Goal: Information Seeking & Learning: Learn about a topic

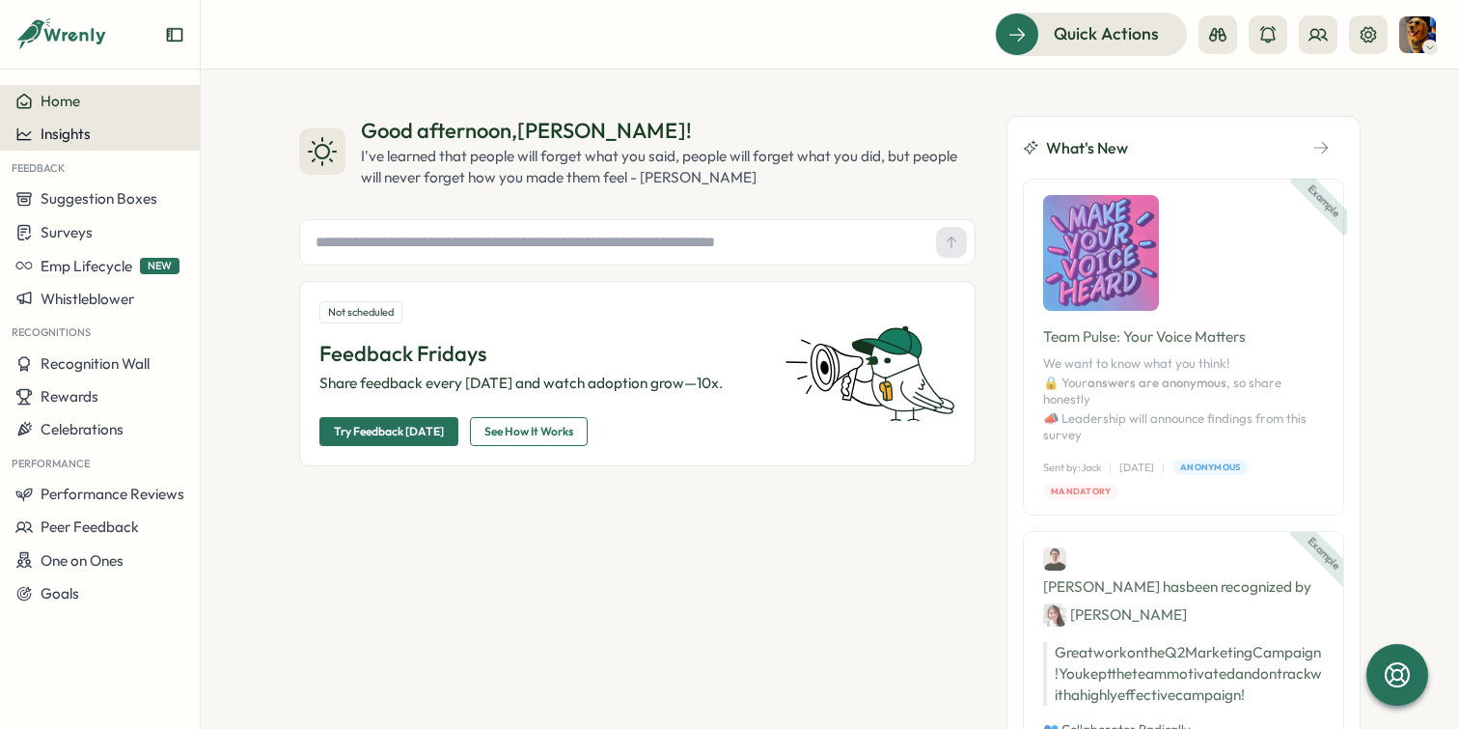
click at [75, 135] on span "Insights" at bounding box center [66, 134] width 50 height 18
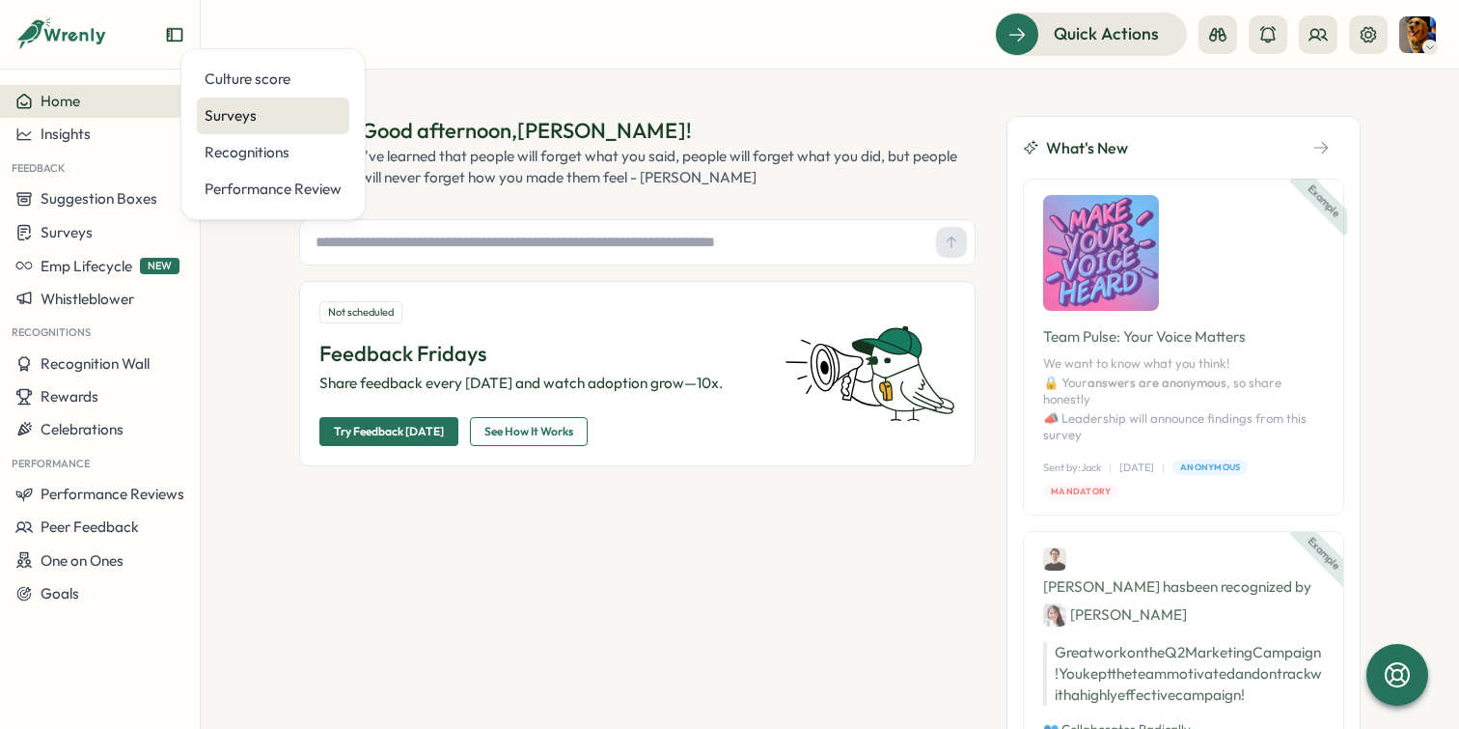
click at [240, 115] on div "Surveys" at bounding box center [273, 115] width 137 height 21
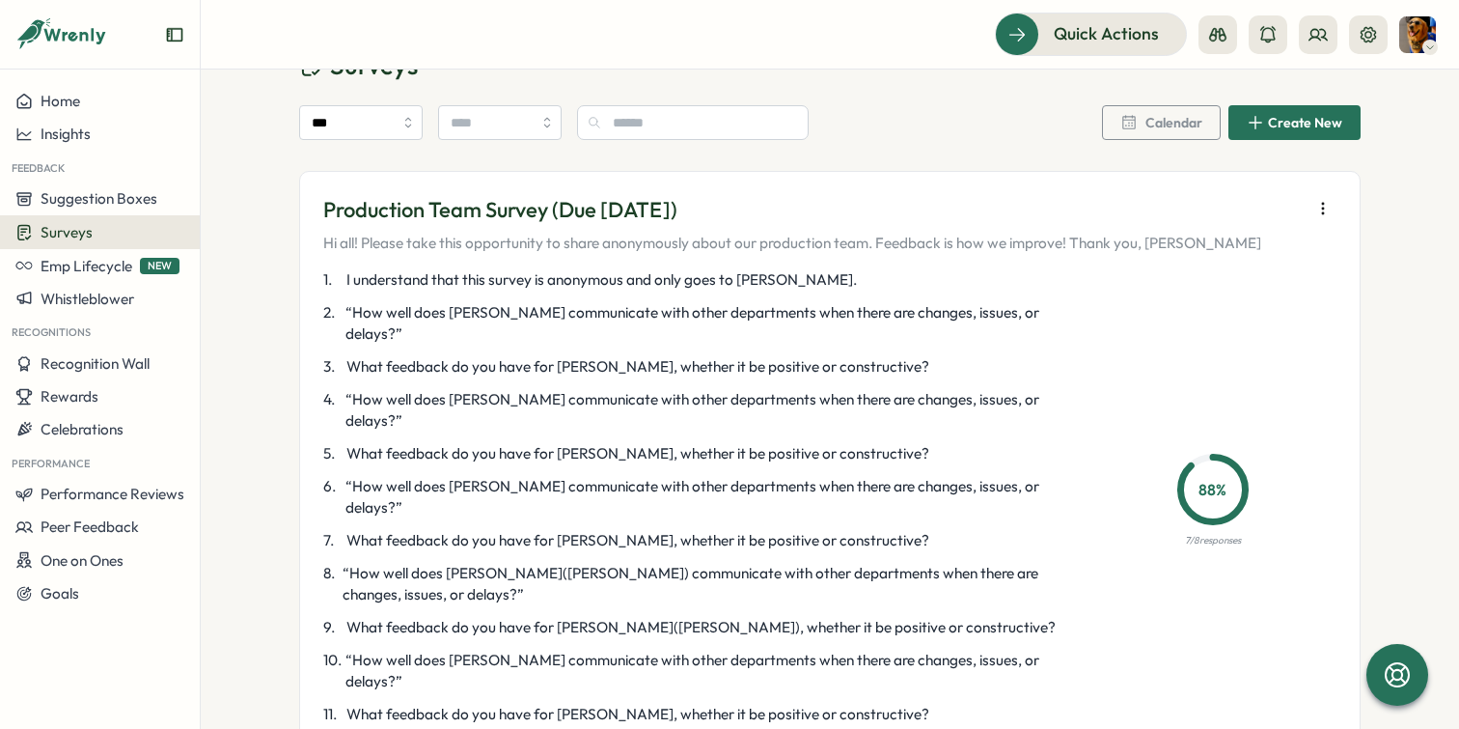
scroll to position [62, 0]
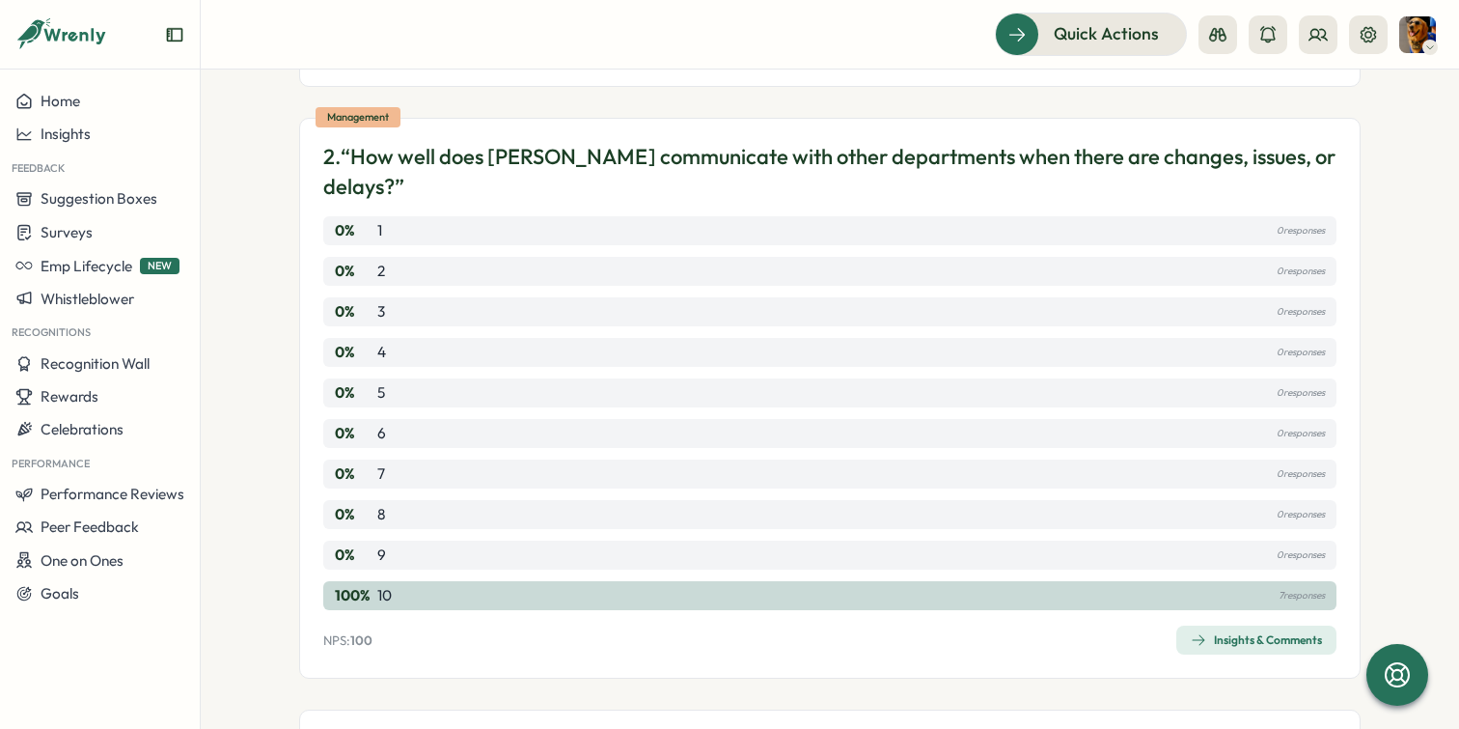
scroll to position [530, 0]
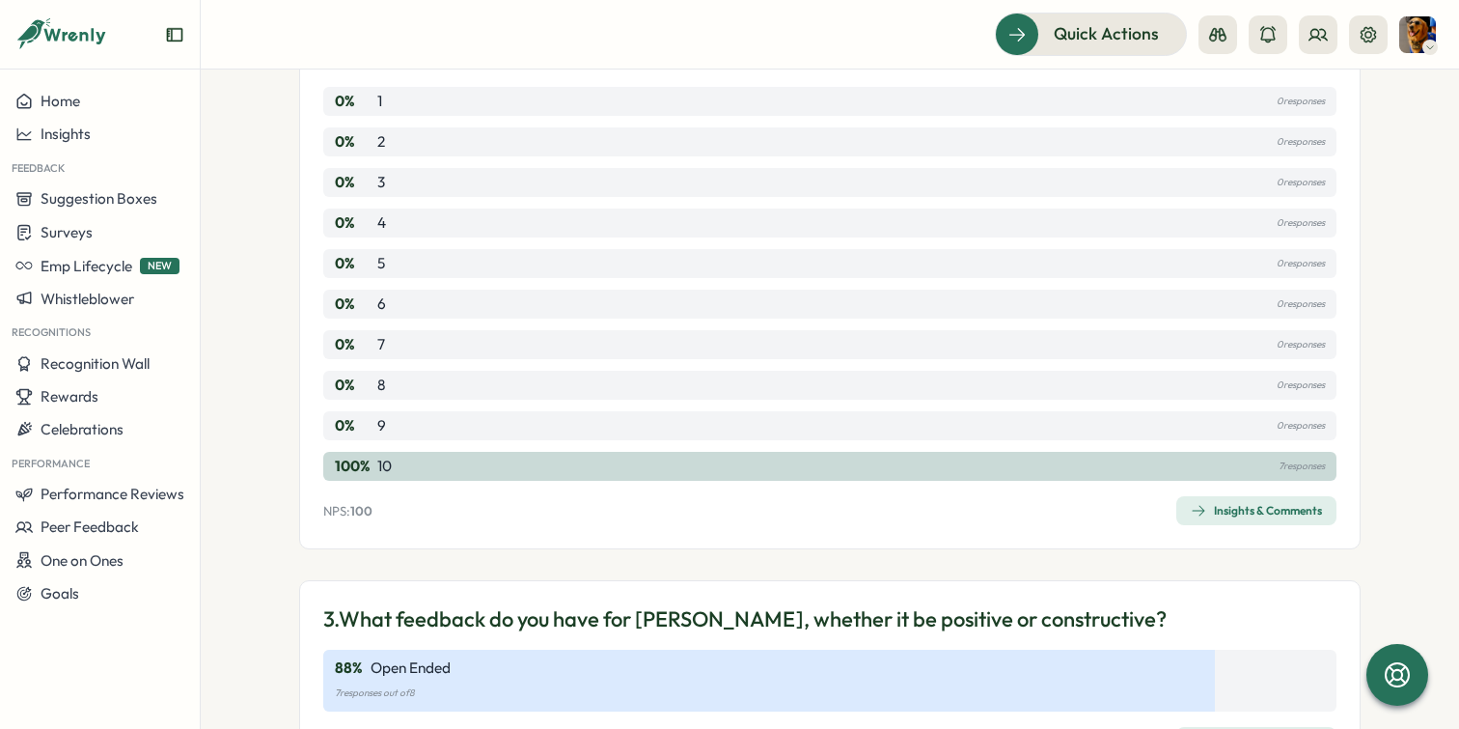
click at [1259, 728] on div "Insights & Comments" at bounding box center [1256, 740] width 131 height 15
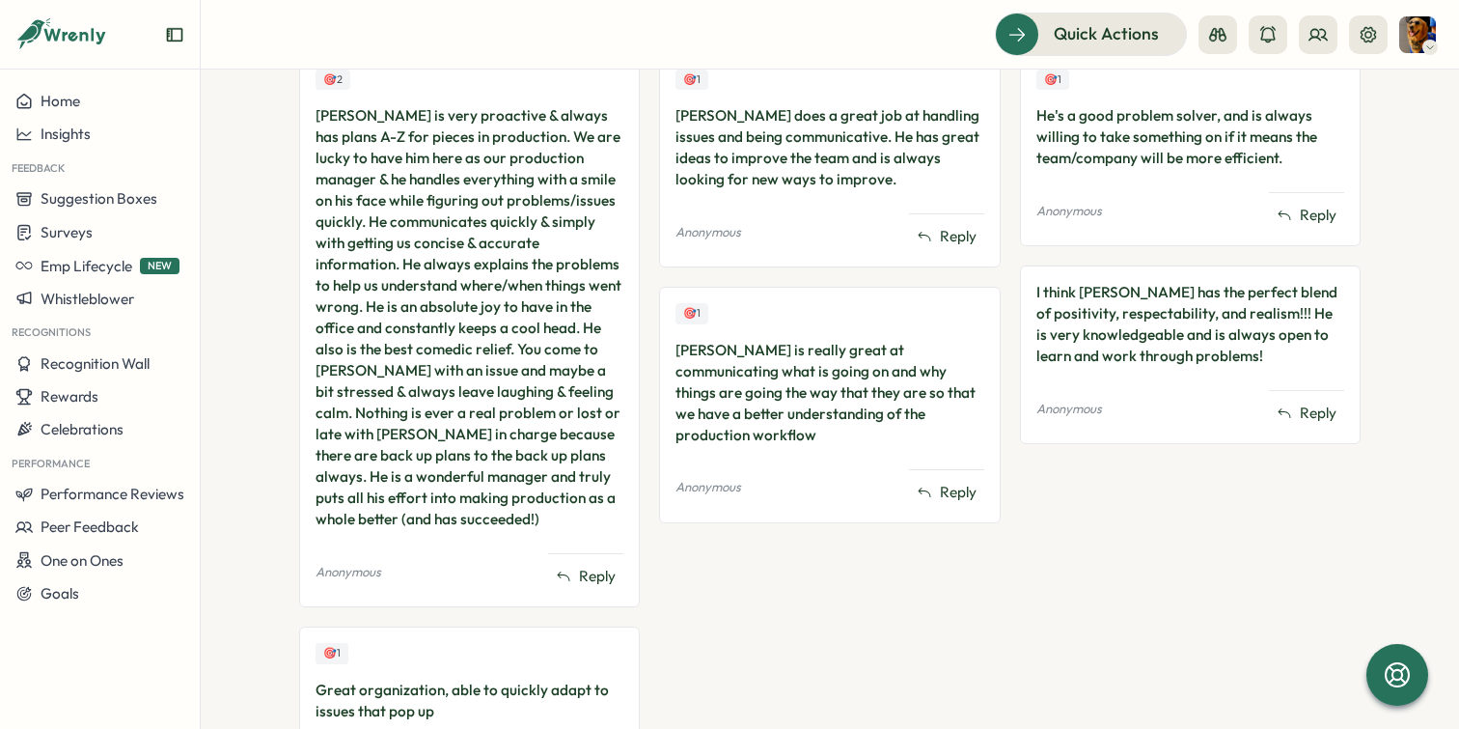
scroll to position [608, 0]
click at [105, 143] on button "Insights" at bounding box center [100, 134] width 200 height 33
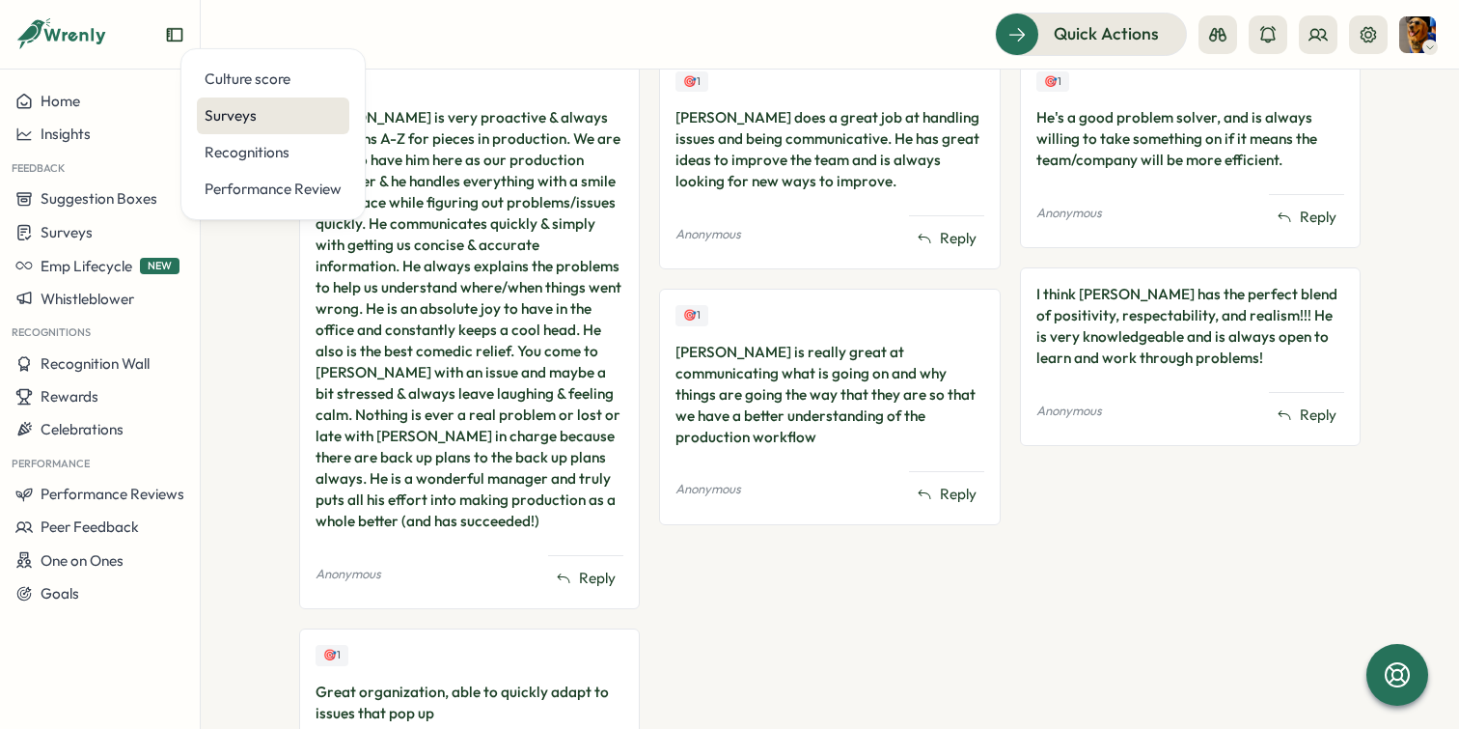
click at [247, 117] on div "Surveys" at bounding box center [273, 115] width 137 height 21
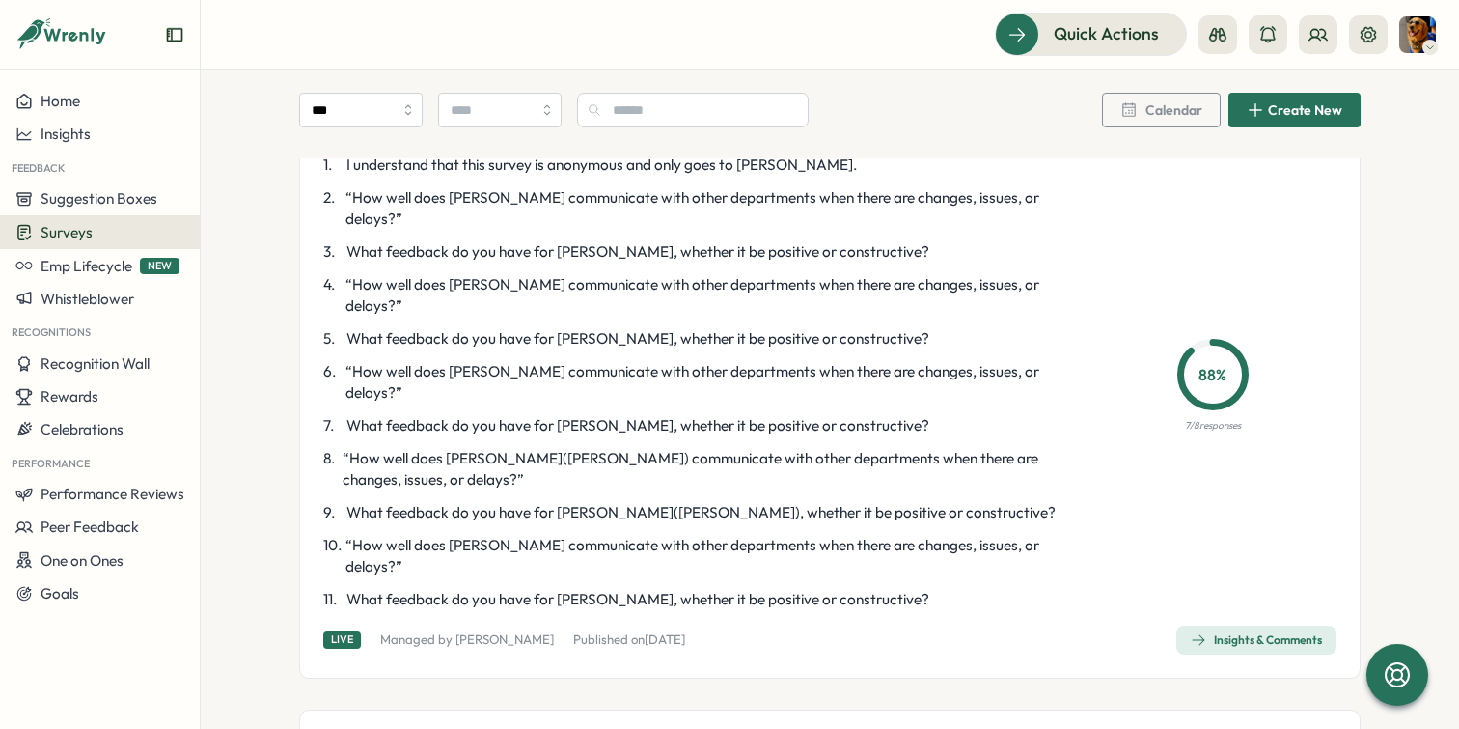
scroll to position [211, 0]
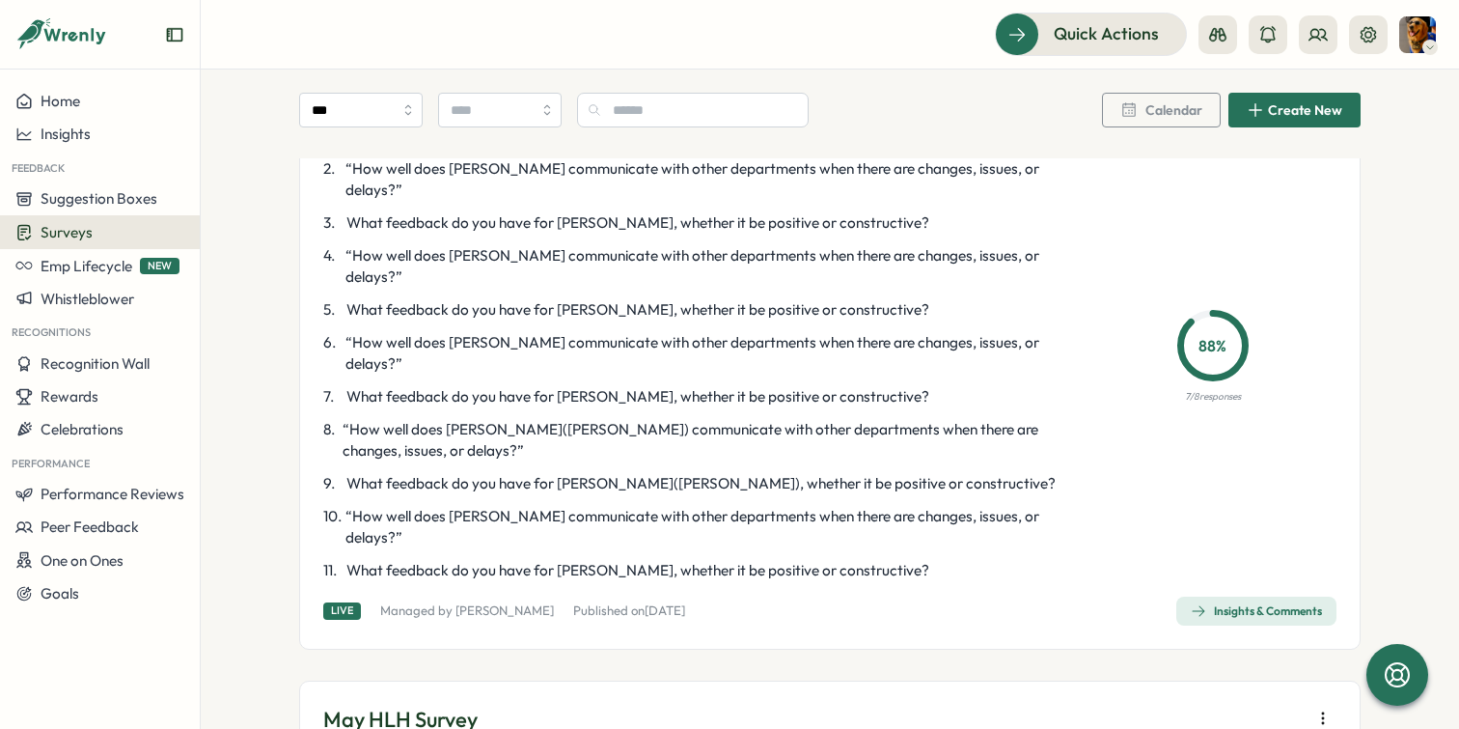
click at [1286, 603] on div "Insights & Comments" at bounding box center [1256, 610] width 131 height 15
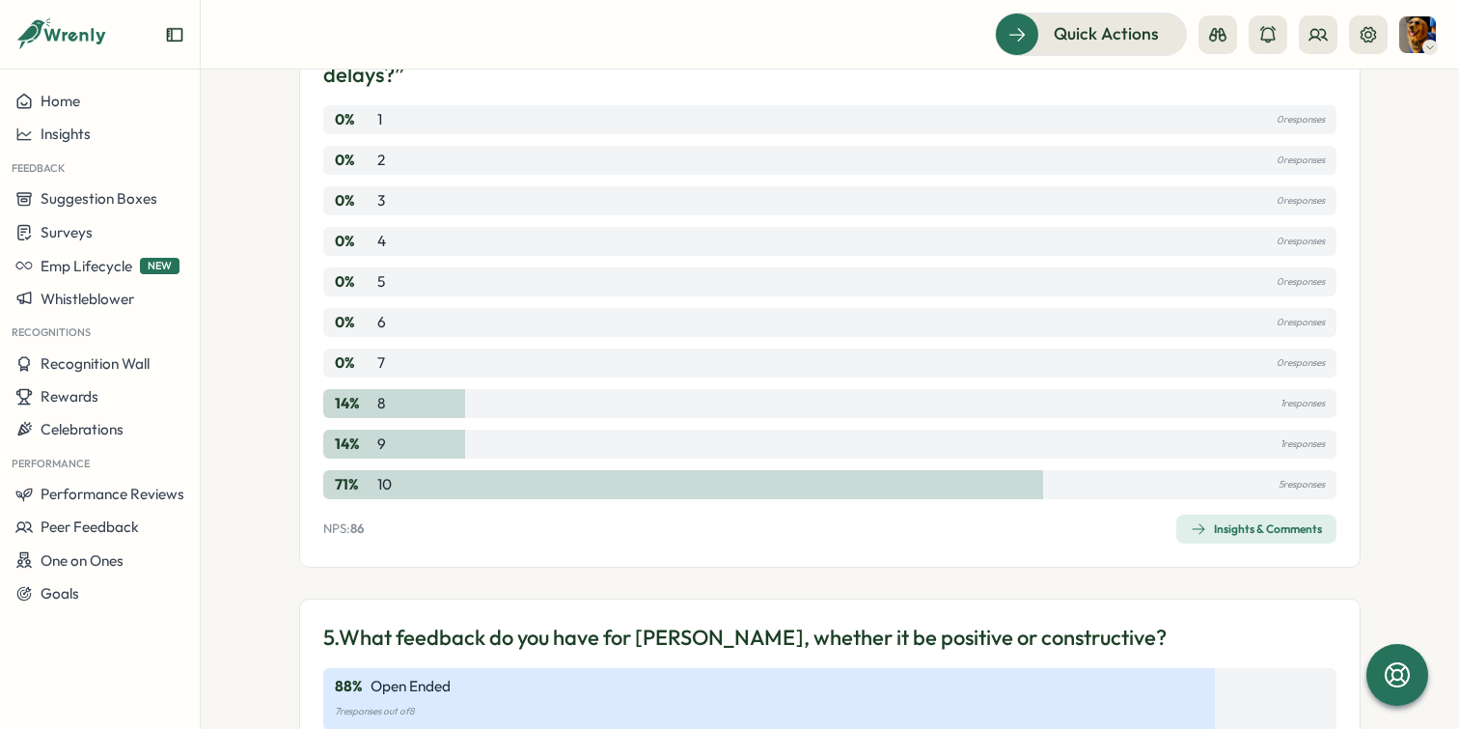
scroll to position [1374, 0]
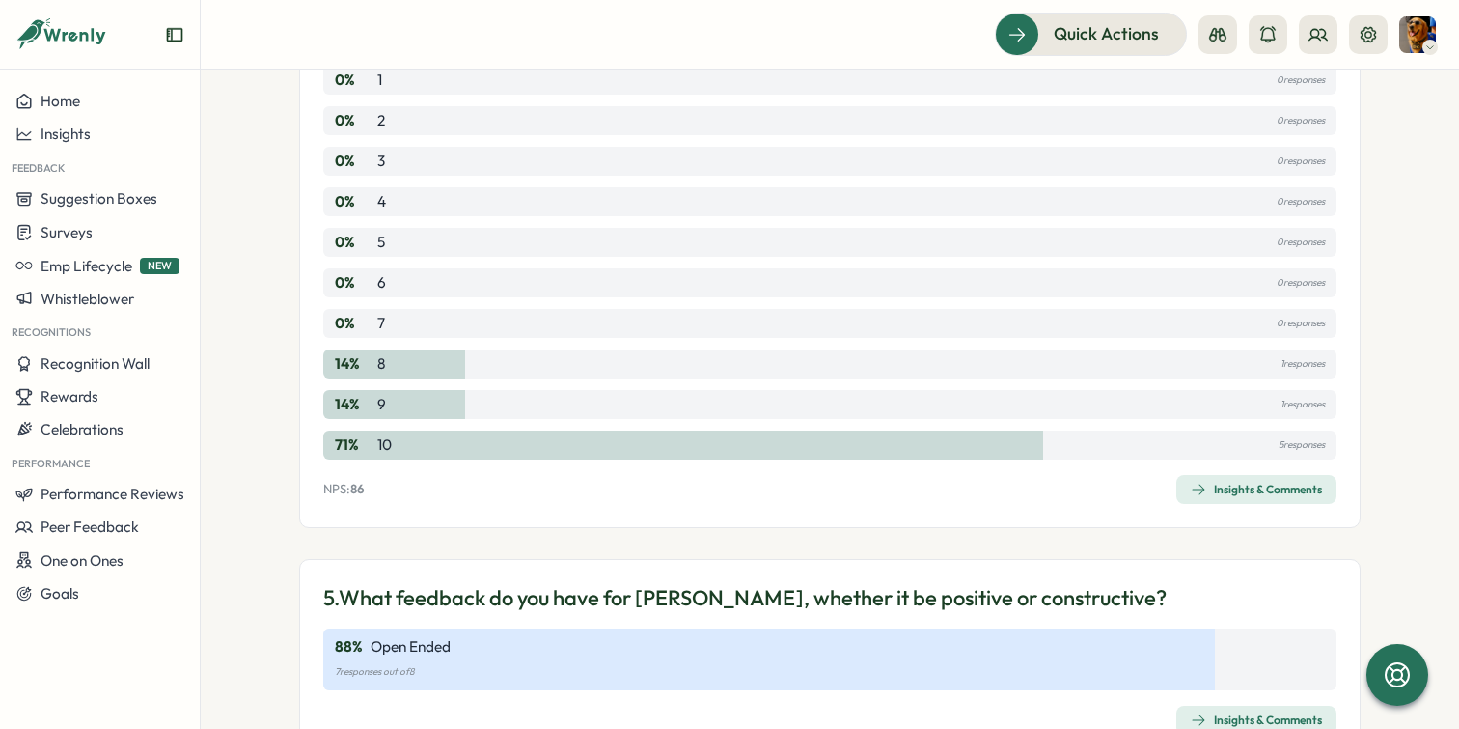
click at [1224, 678] on div "5. What feedback do you have for [PERSON_NAME], whether it be positive or const…" at bounding box center [830, 659] width 1062 height 200
click at [1221, 706] on span "Insights & Comments" at bounding box center [1256, 719] width 131 height 27
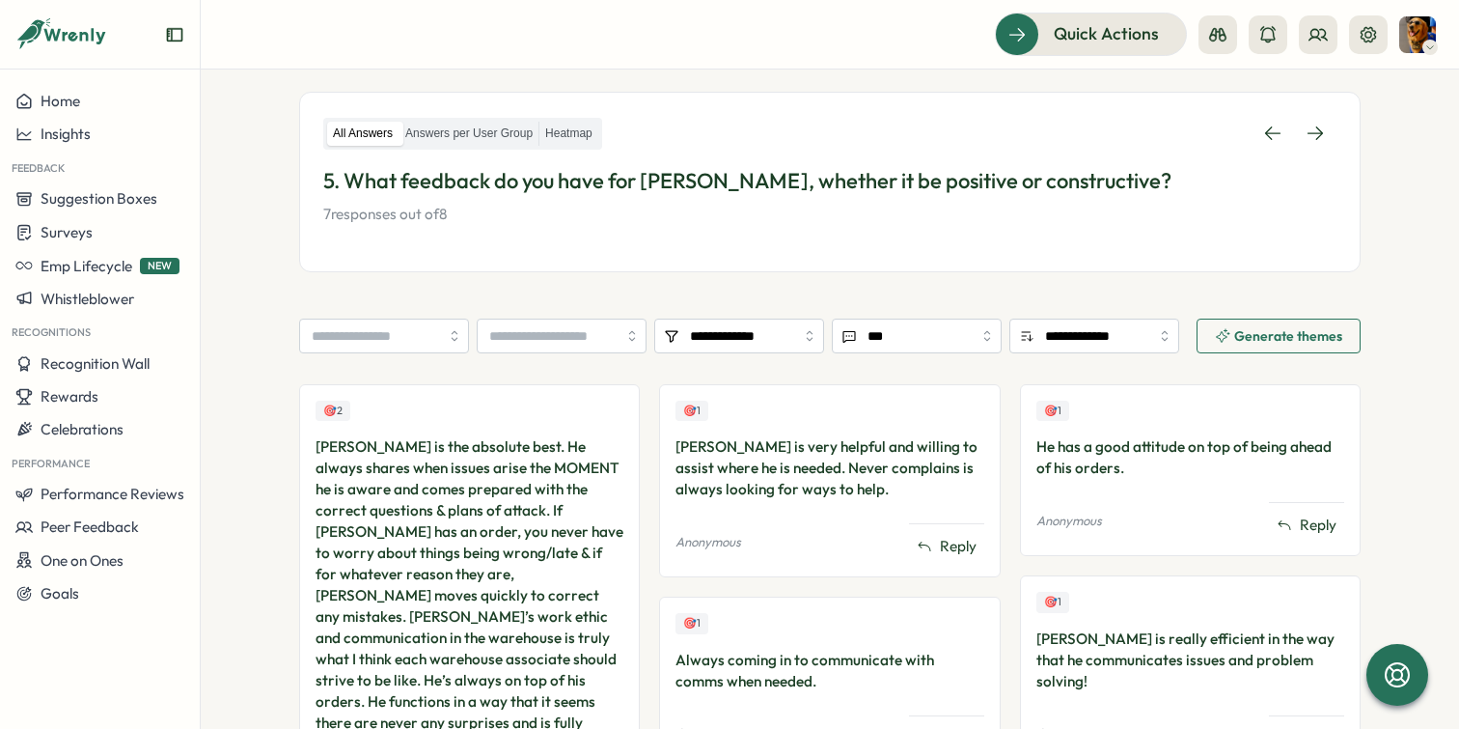
scroll to position [262, 0]
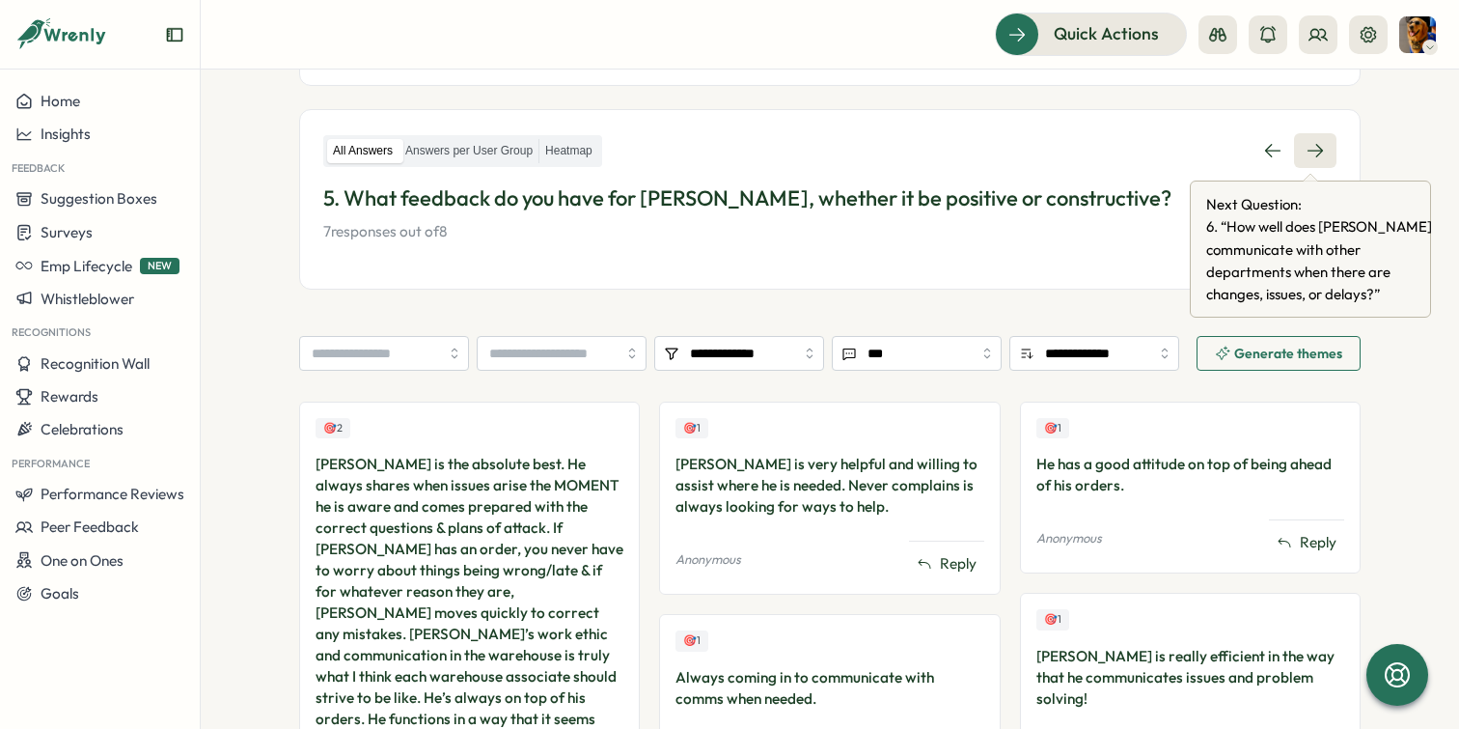
click at [1318, 154] on icon at bounding box center [1315, 150] width 19 height 19
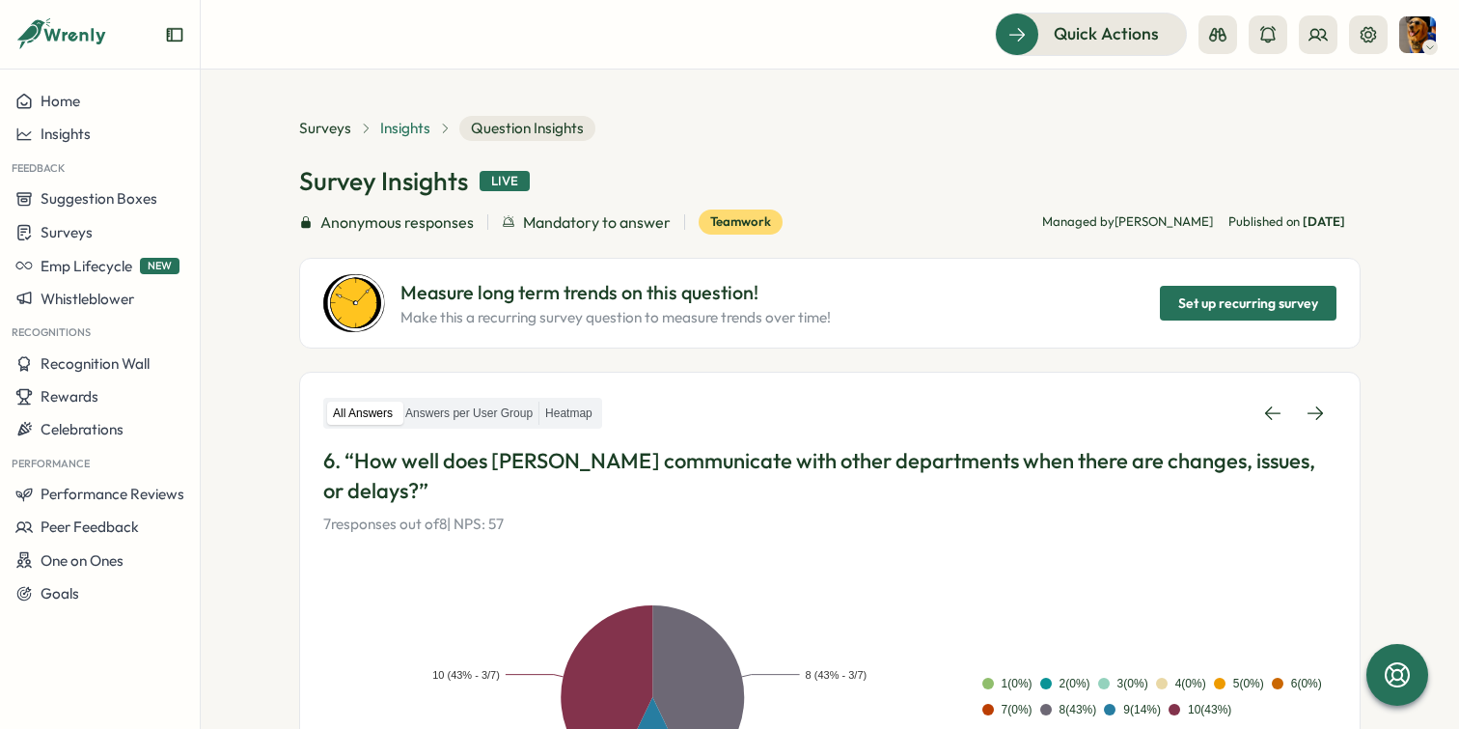
click at [408, 125] on span "Insights" at bounding box center [405, 128] width 50 height 21
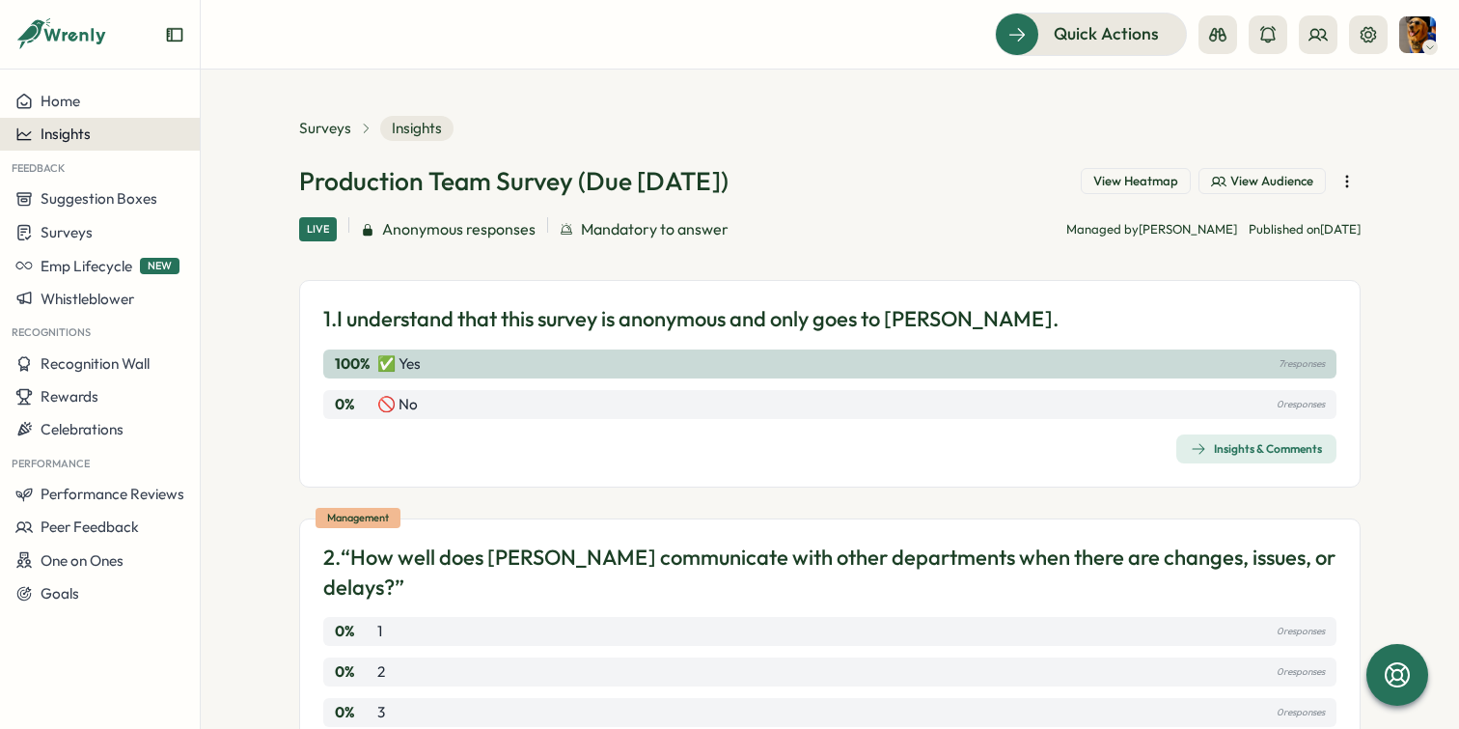
click at [58, 130] on span "Insights" at bounding box center [66, 134] width 50 height 18
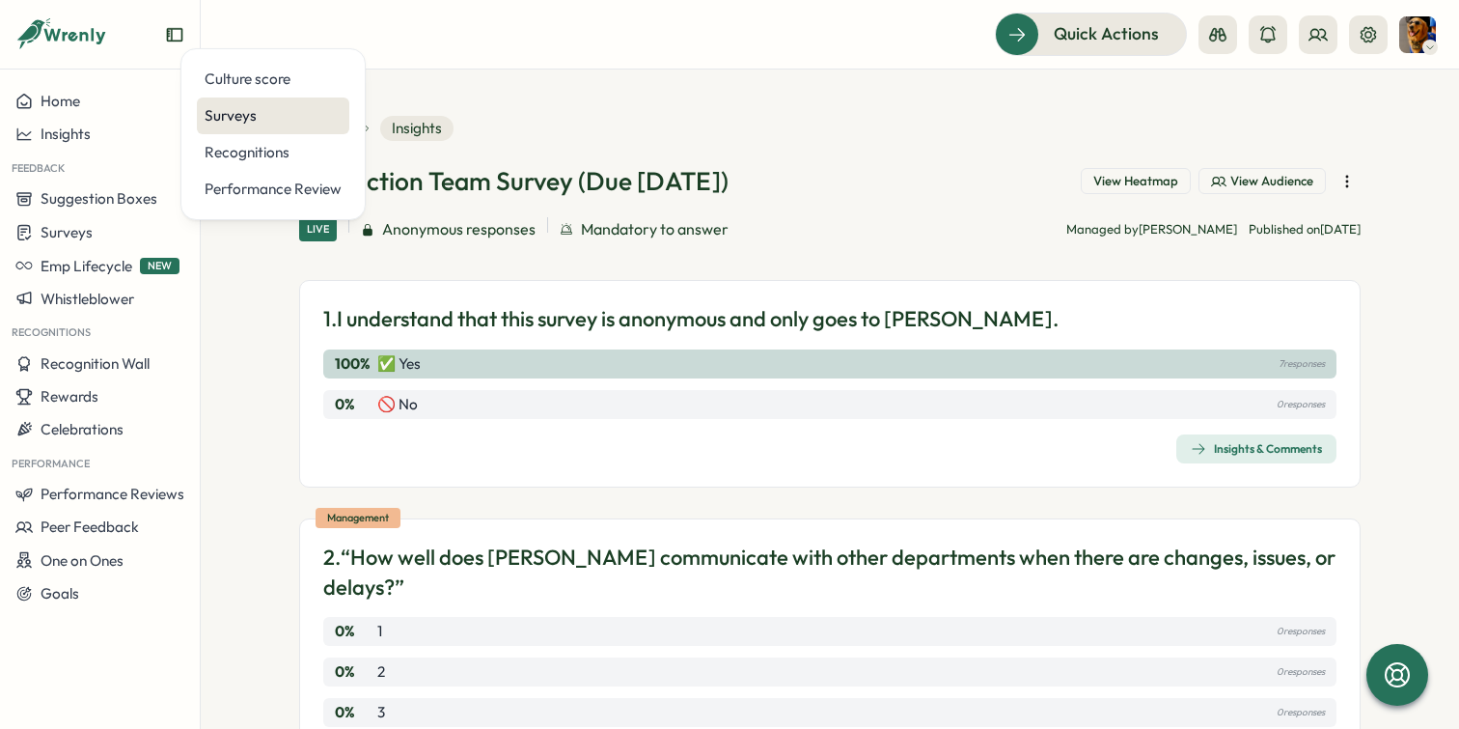
click at [208, 105] on div "Surveys" at bounding box center [273, 115] width 137 height 21
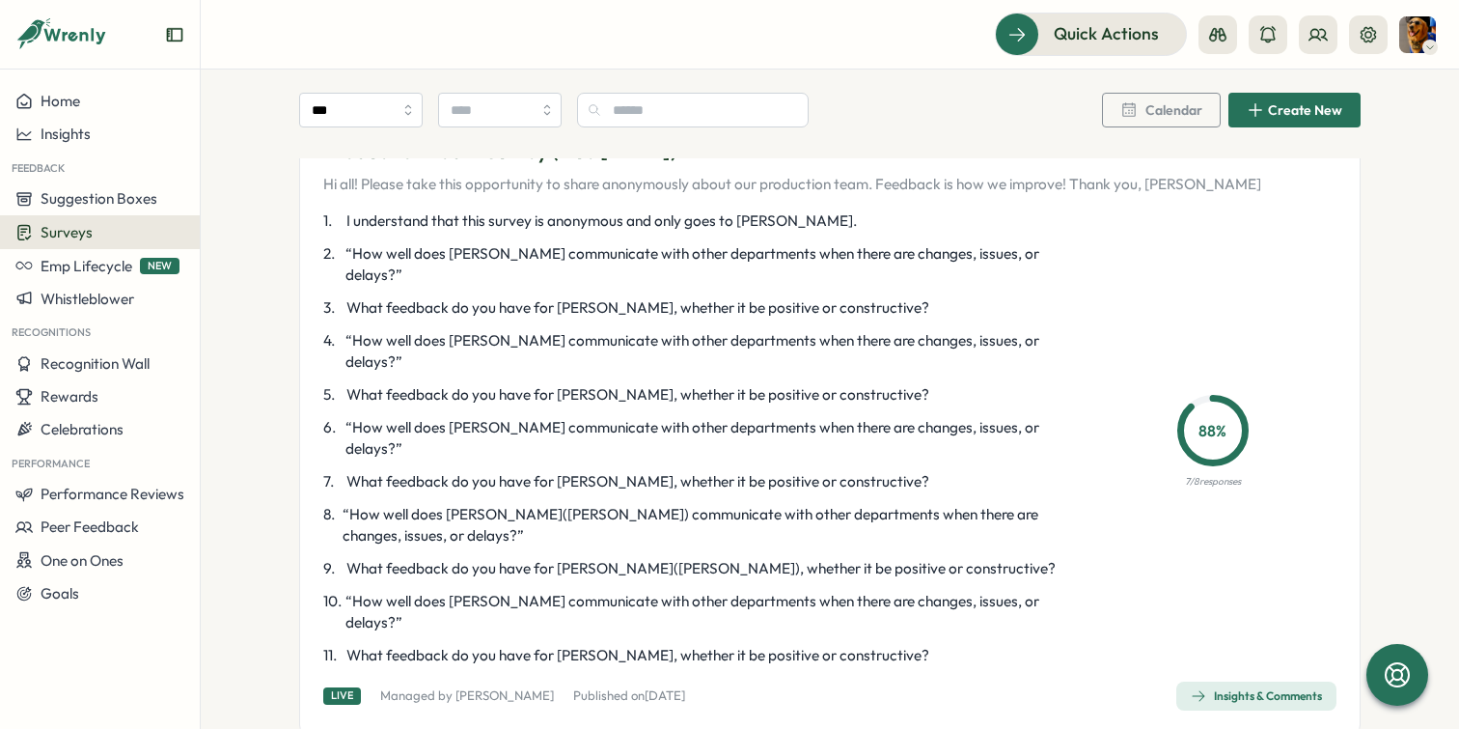
scroll to position [154, 0]
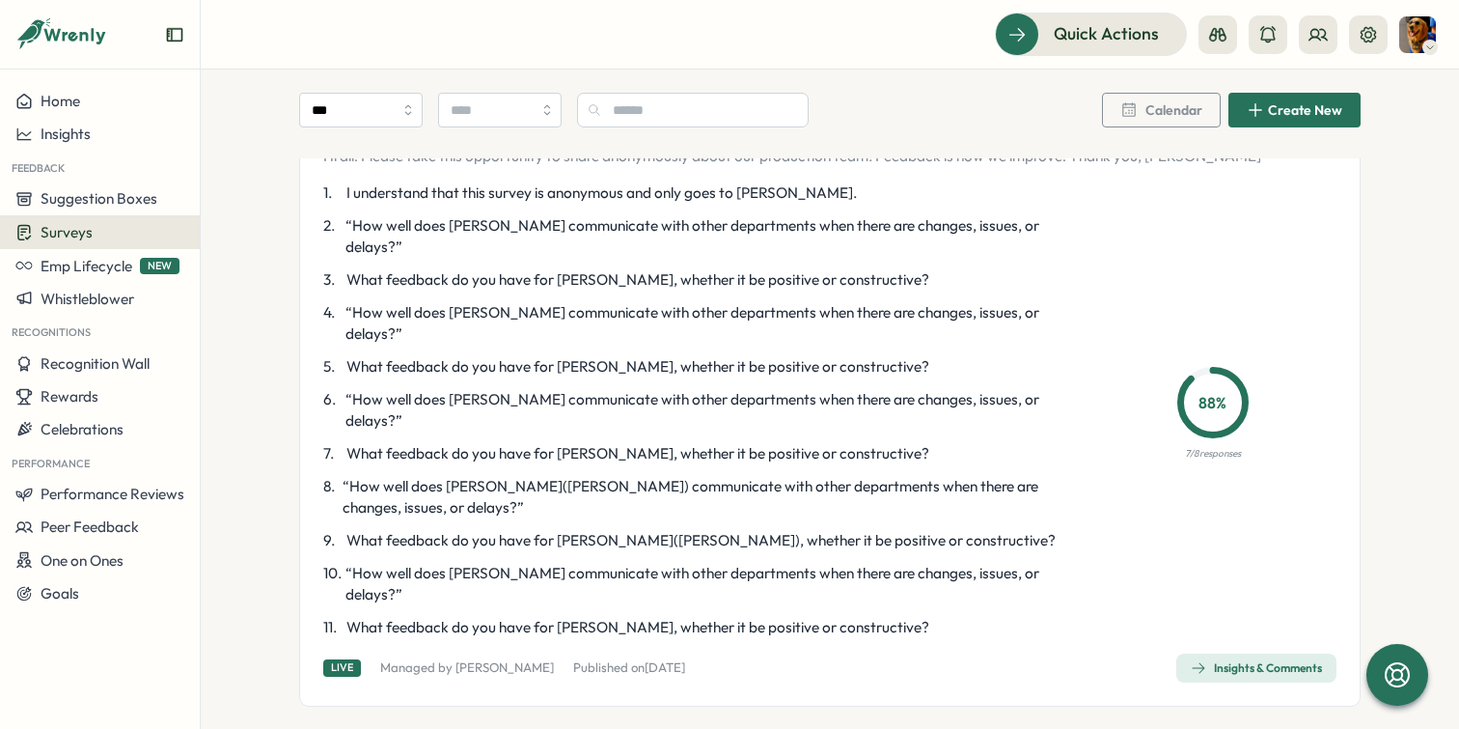
click at [1228, 547] on div "1 . I understand that this survey is anonymous and only goes to [PERSON_NAME]. …" at bounding box center [829, 410] width 1013 height 456
click at [1228, 660] on div "Insights & Comments" at bounding box center [1256, 667] width 131 height 15
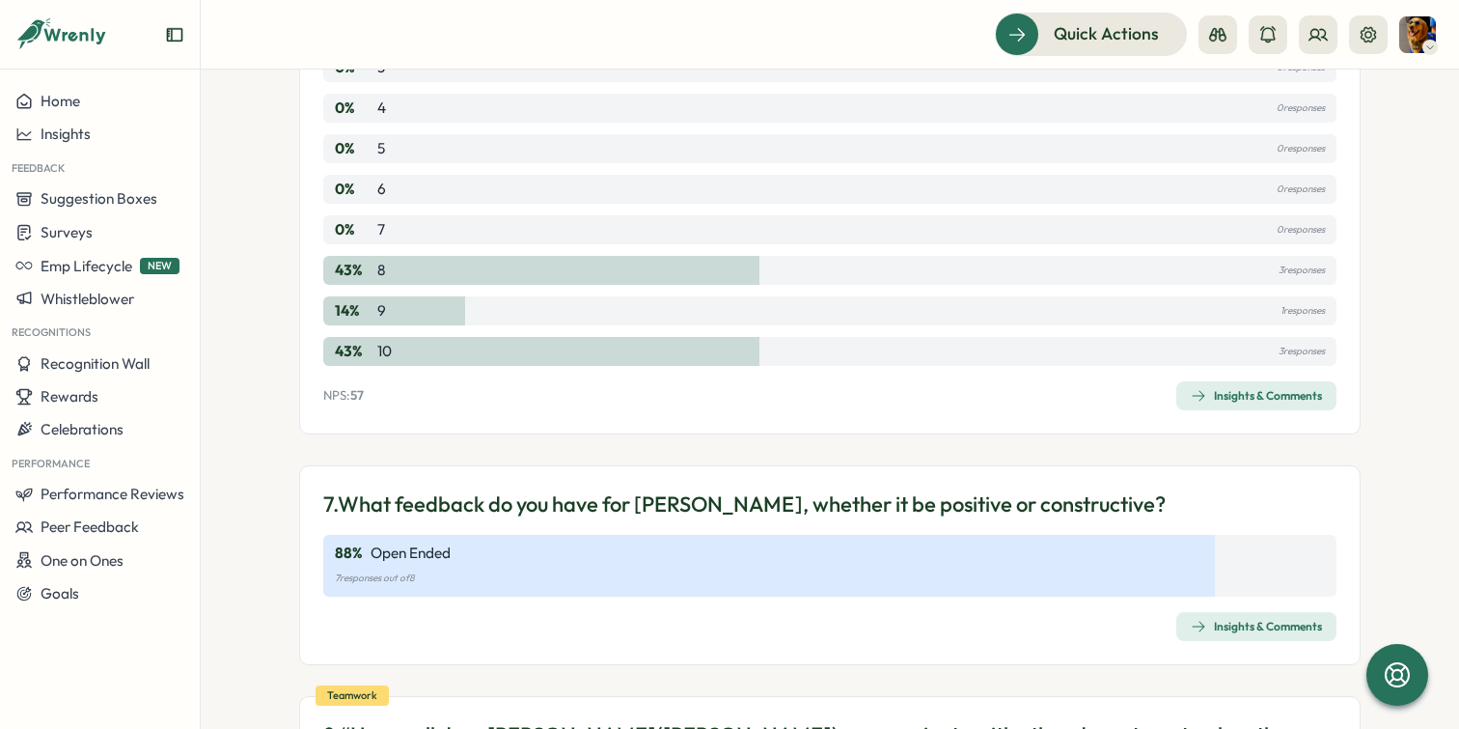
scroll to position [2298, 0]
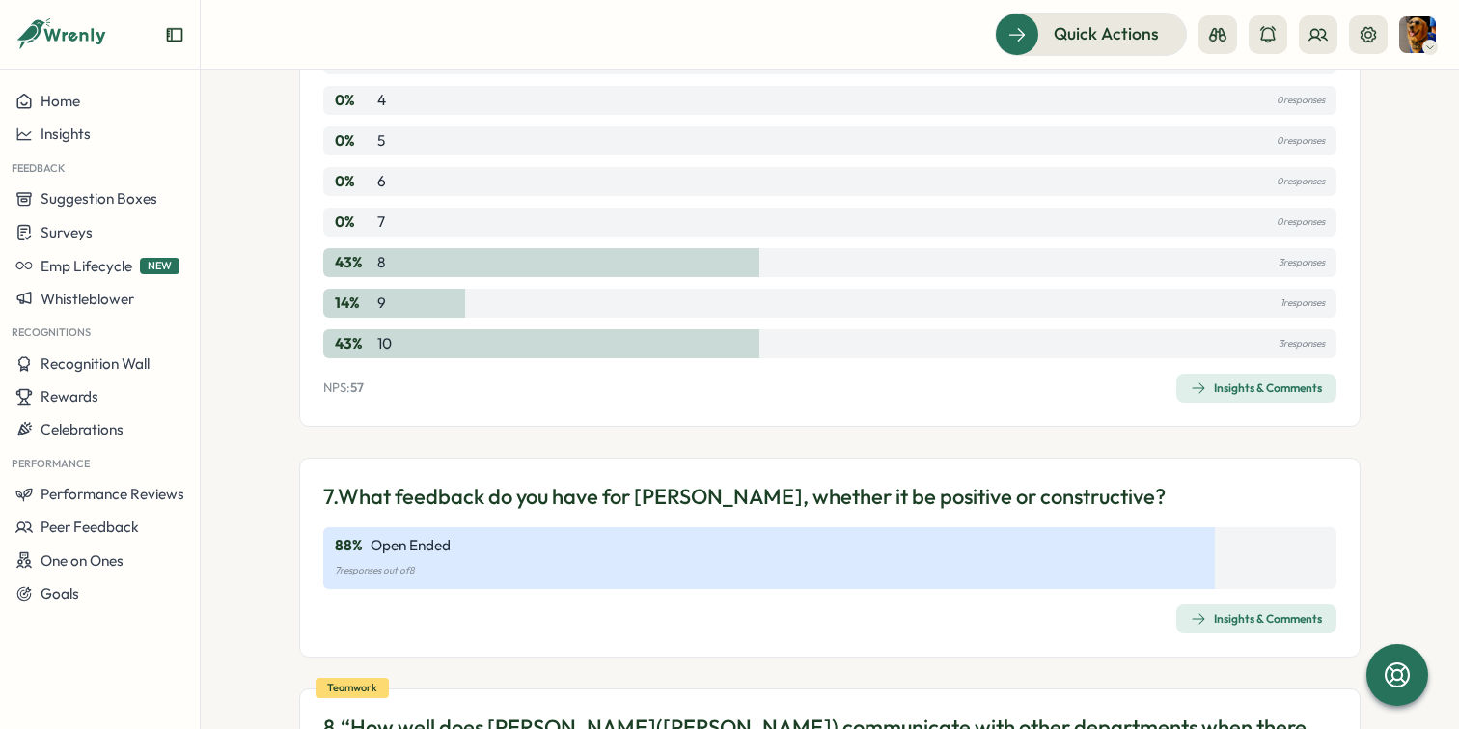
click at [1302, 611] on div "Insights & Comments" at bounding box center [1256, 618] width 131 height 15
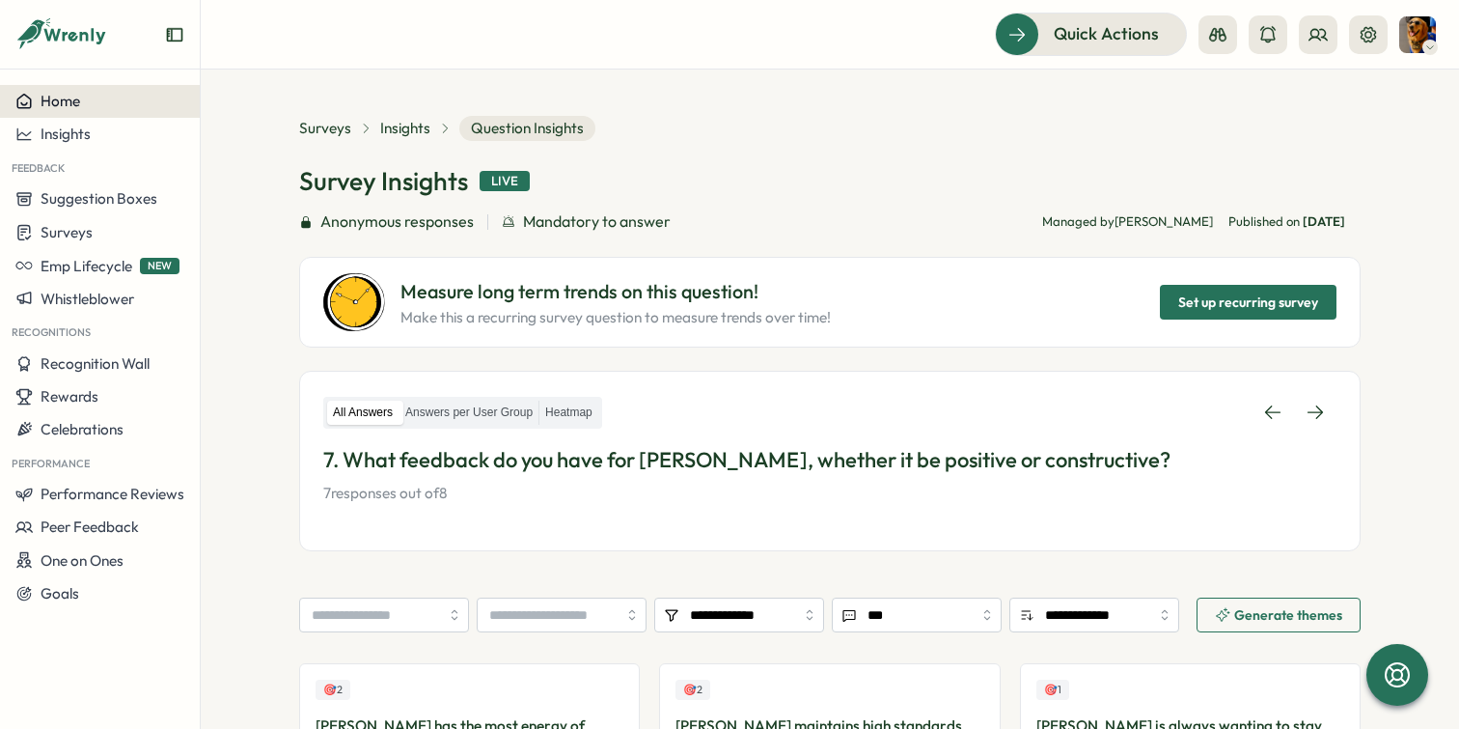
click at [97, 111] on button "Home" at bounding box center [100, 101] width 200 height 33
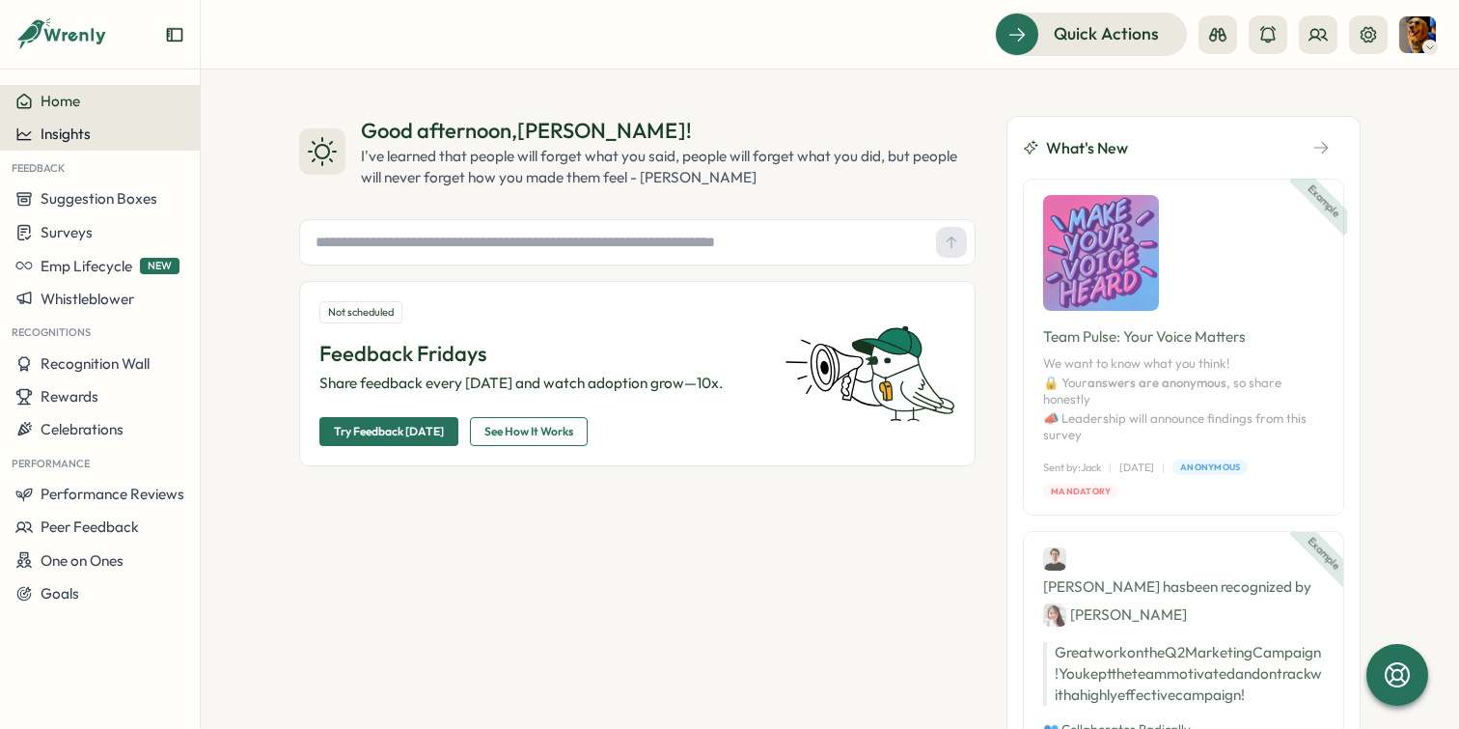
click at [92, 135] on div "Insights" at bounding box center [99, 133] width 169 height 17
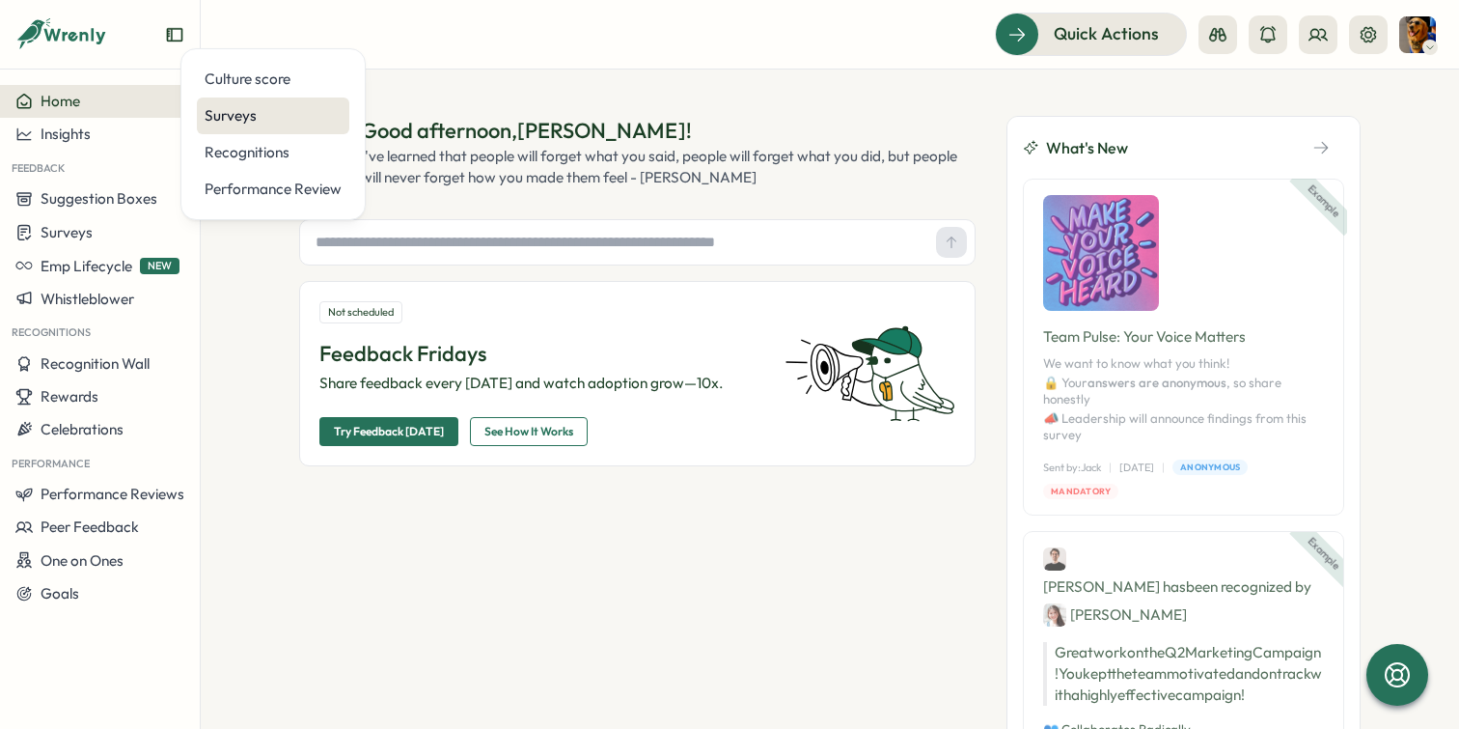
click at [246, 116] on div "Surveys" at bounding box center [273, 115] width 137 height 21
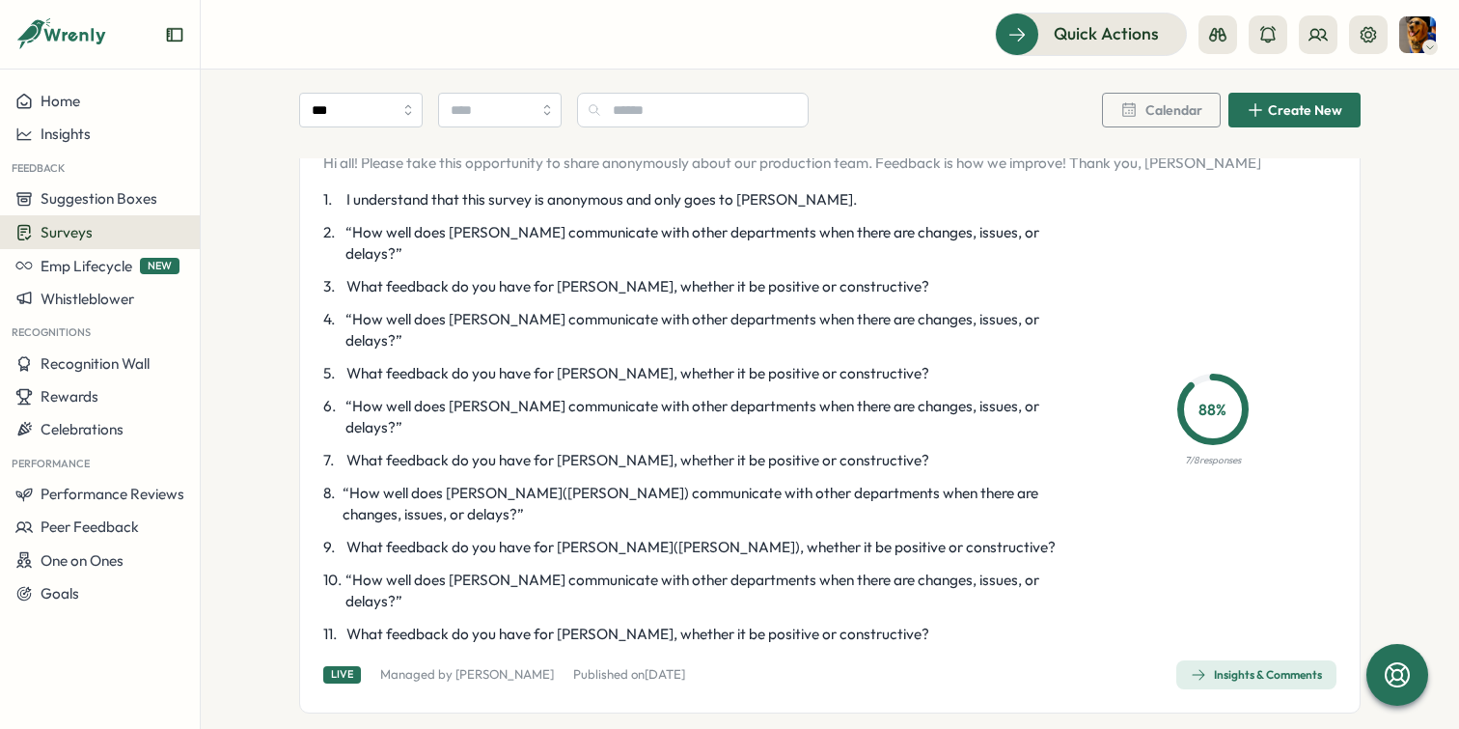
scroll to position [184, 0]
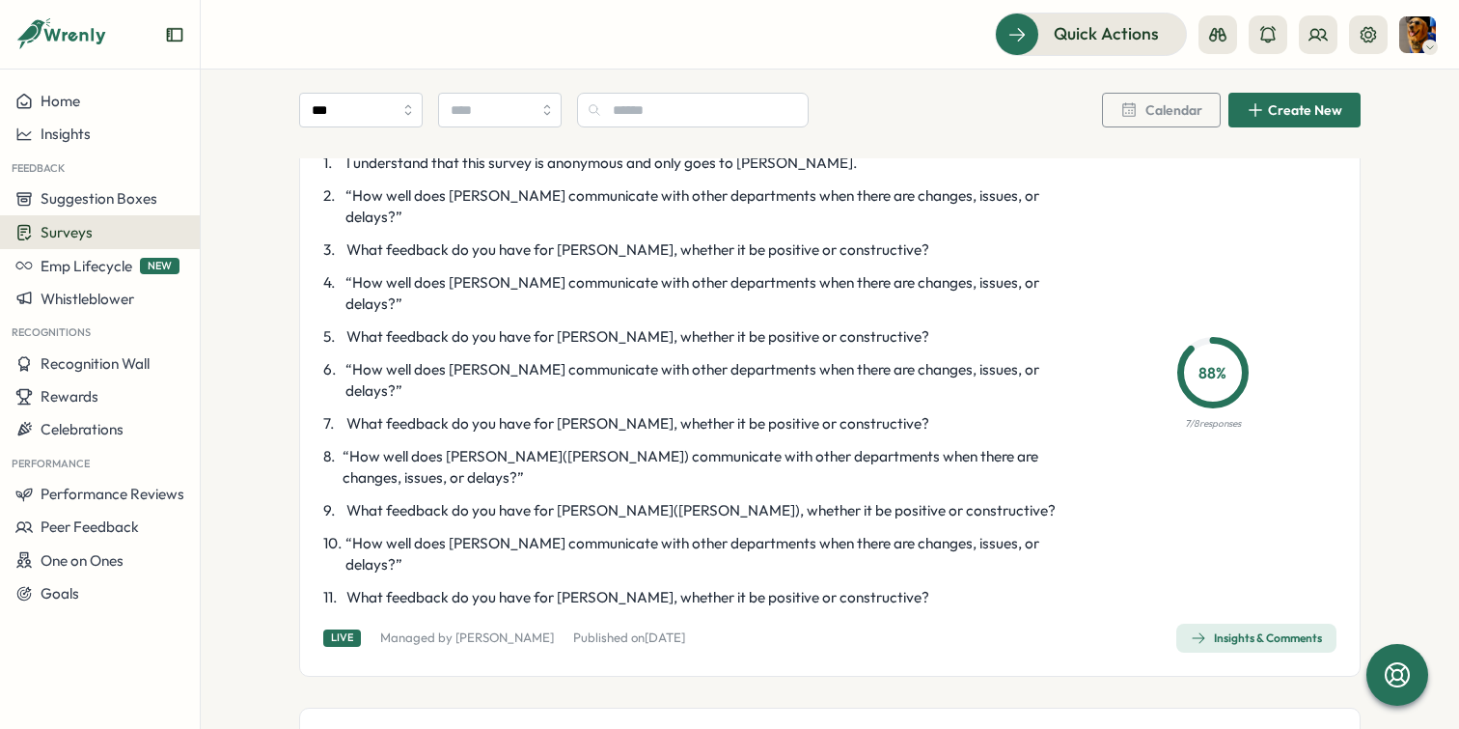
click at [1306, 582] on div "Production Team Survey (Due [DATE]) Hi all! Please take this opportunity to sha…" at bounding box center [830, 365] width 1062 height 623
click at [1256, 624] on span "Insights & Comments" at bounding box center [1256, 637] width 131 height 27
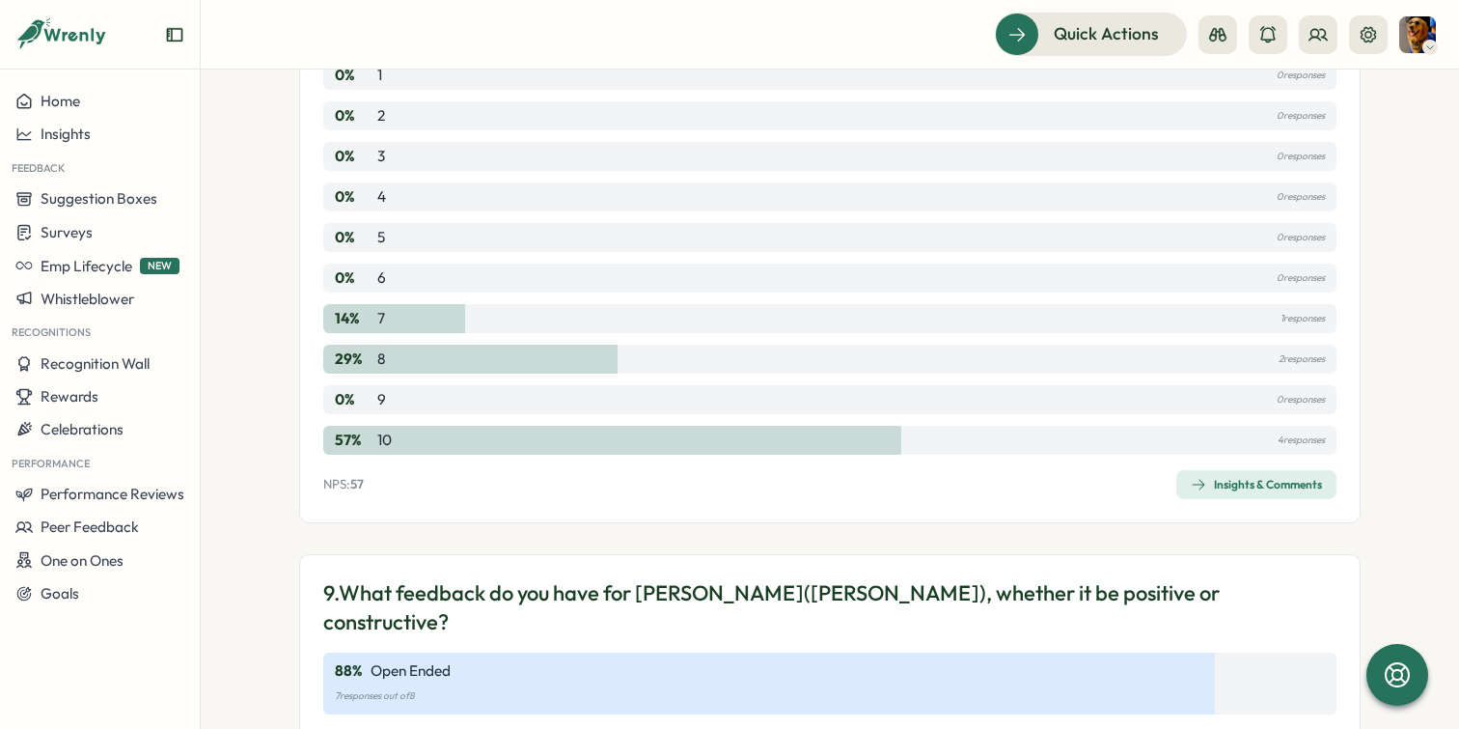
scroll to position [3116, 0]
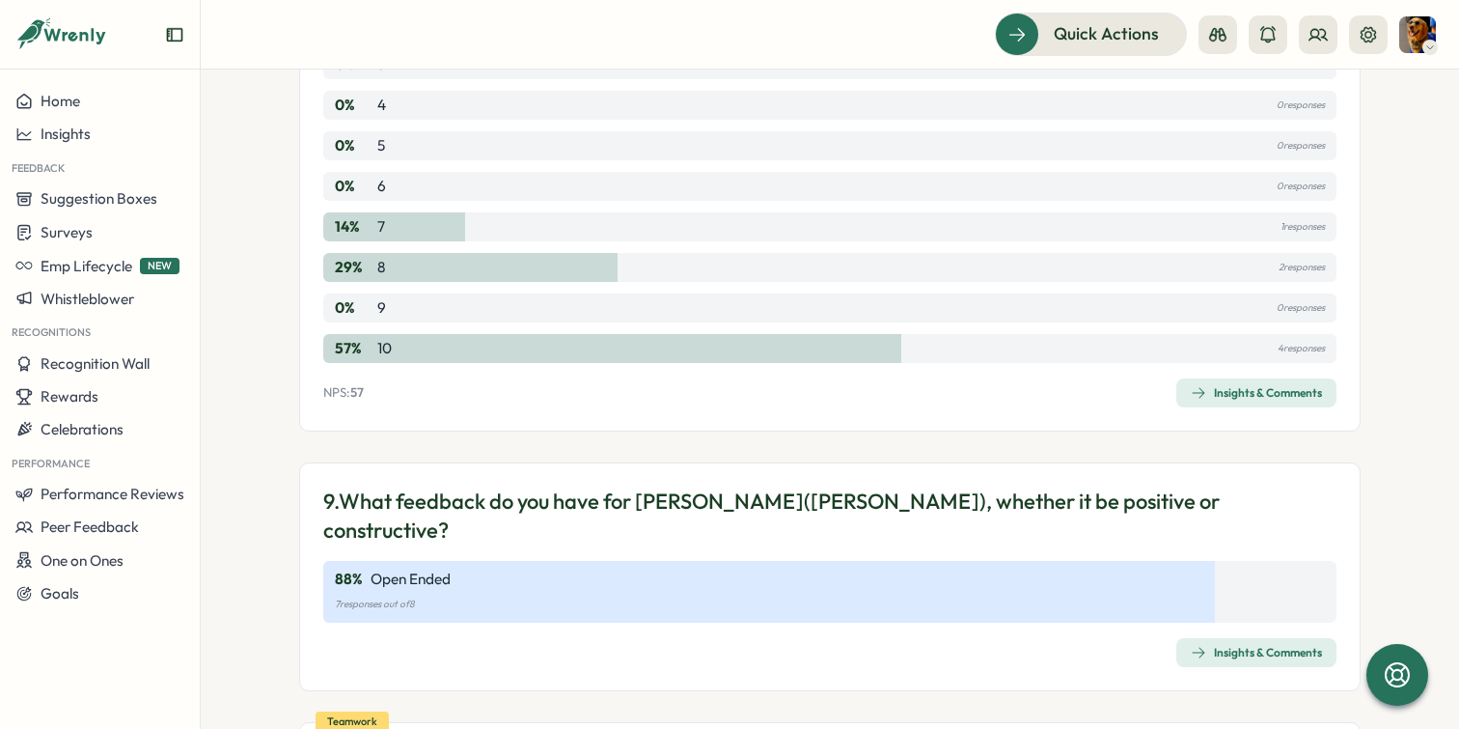
click at [1234, 645] on div "Insights & Comments" at bounding box center [1256, 652] width 131 height 15
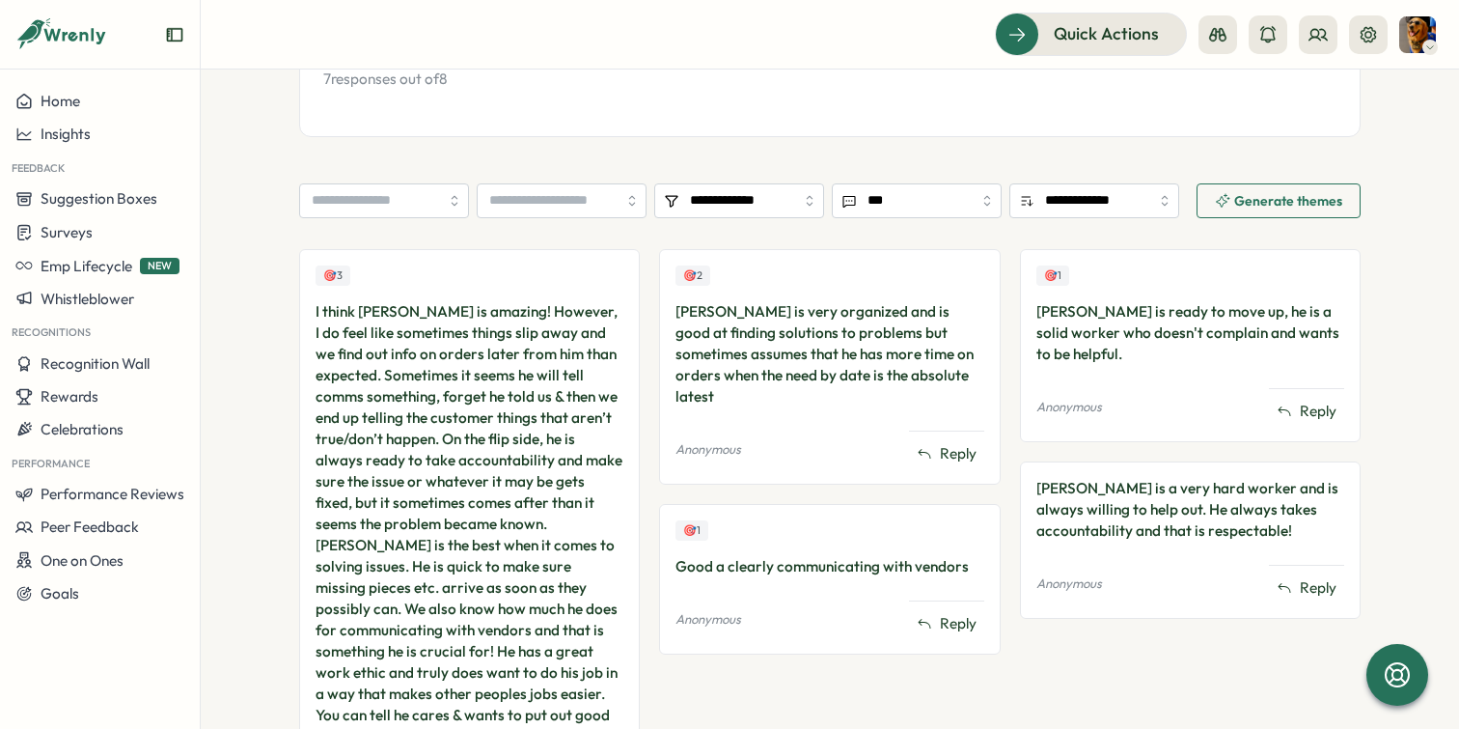
scroll to position [485, 0]
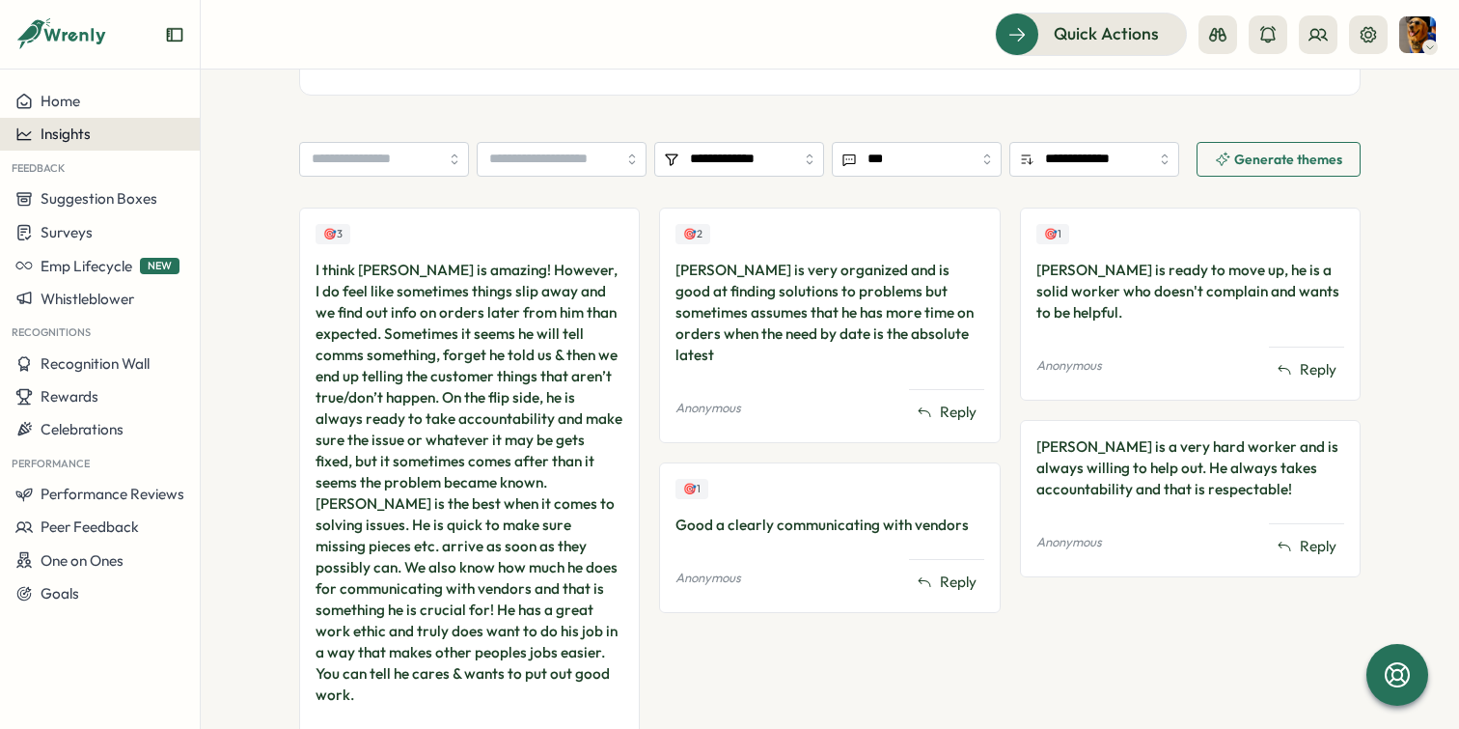
click at [142, 131] on div "Insights" at bounding box center [99, 133] width 169 height 17
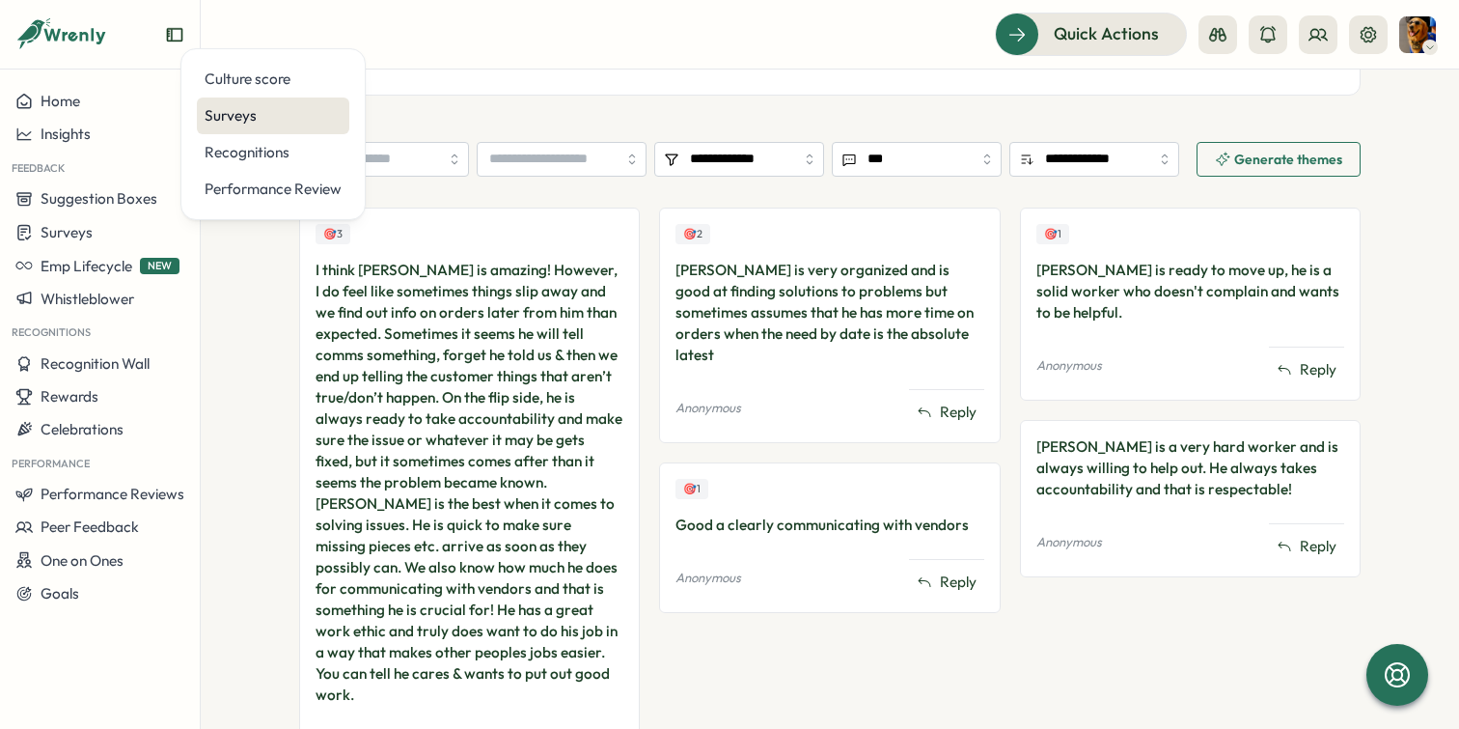
click at [225, 116] on div "Surveys" at bounding box center [273, 115] width 137 height 21
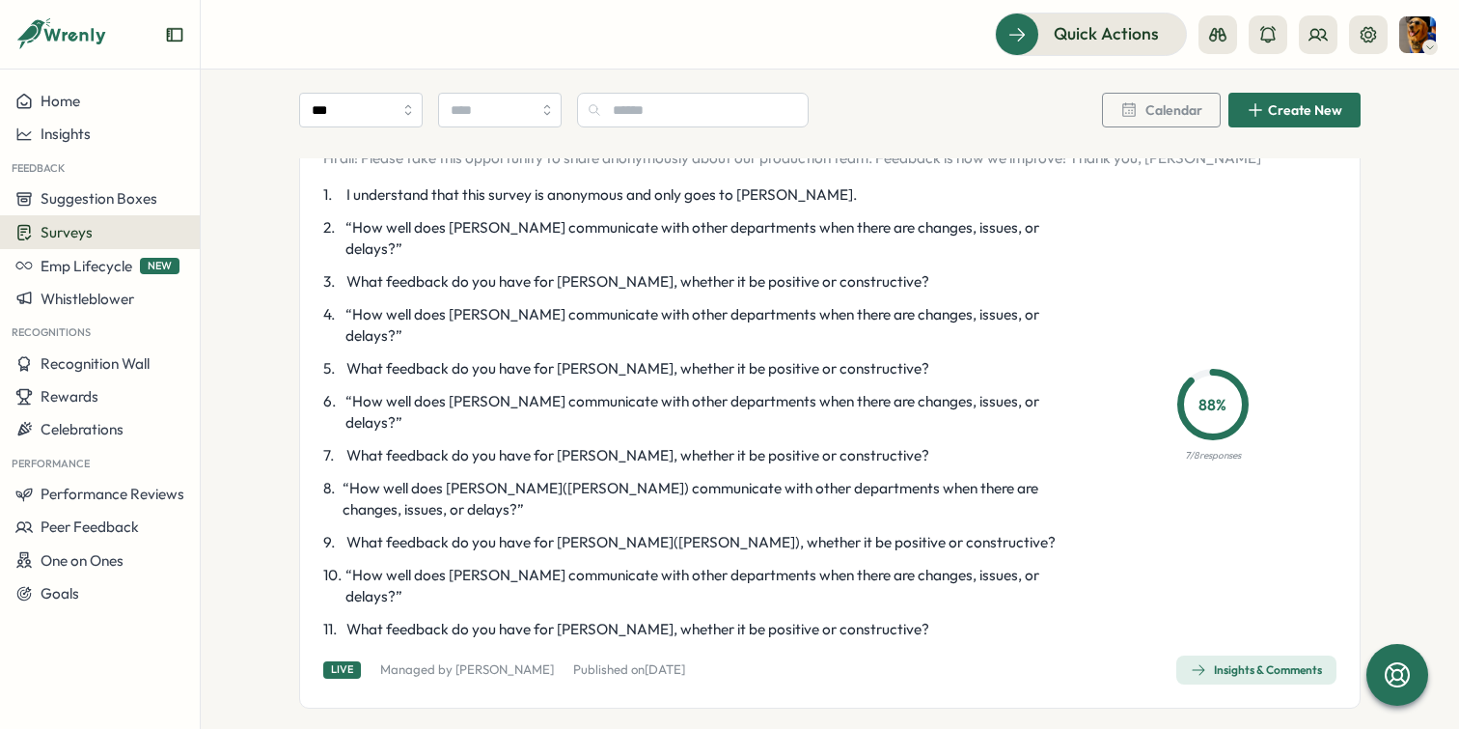
scroll to position [190, 0]
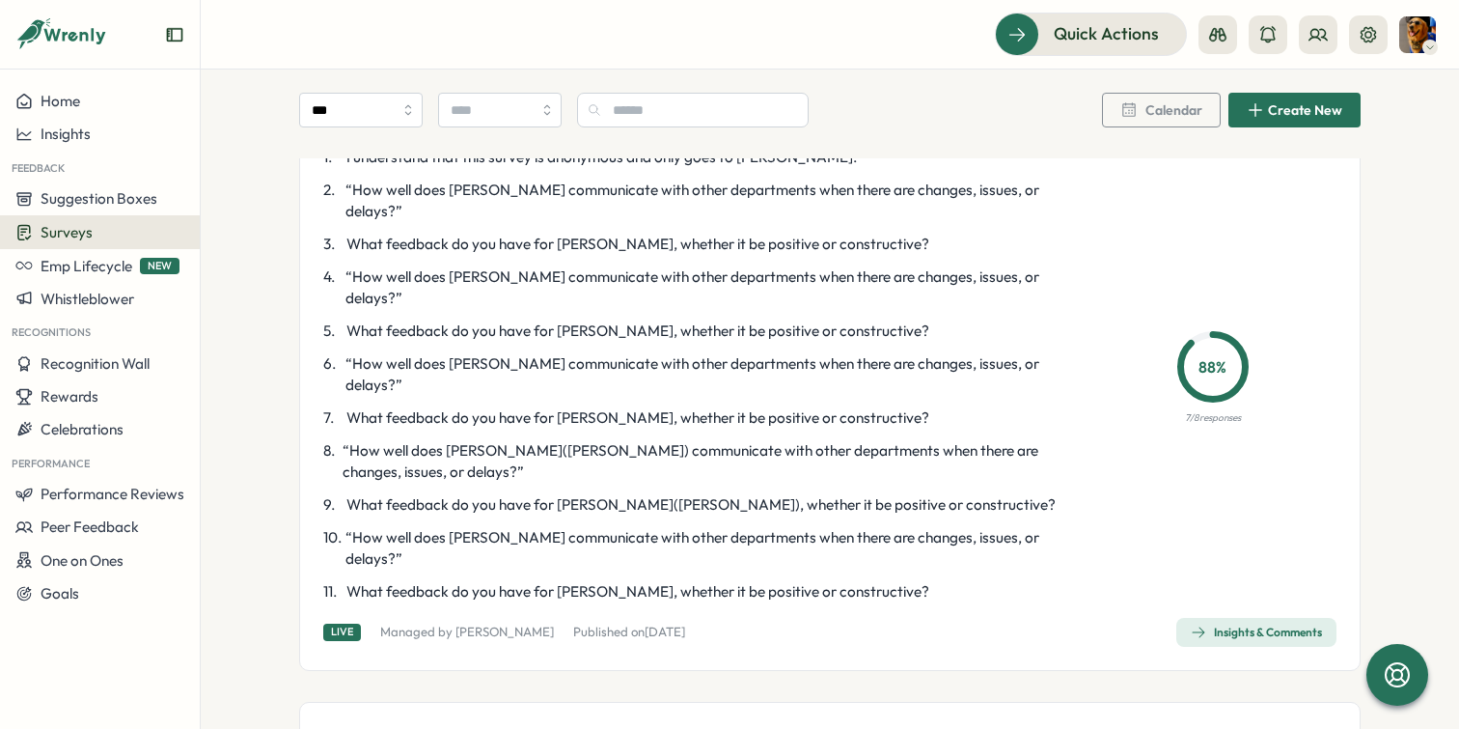
click at [1254, 531] on div "Production Team Survey (Due [DATE]) Hi all! Please take this opportunity to sha…" at bounding box center [830, 359] width 1062 height 623
click at [1248, 531] on div "Production Team Survey (Due [DATE]) Hi all! Please take this opportunity to sha…" at bounding box center [830, 359] width 1062 height 623
click at [1240, 532] on div "Production Team Survey (Due [DATE]) Hi all! Please take this opportunity to sha…" at bounding box center [830, 359] width 1062 height 623
click at [1232, 619] on span "Insights & Comments" at bounding box center [1256, 632] width 131 height 27
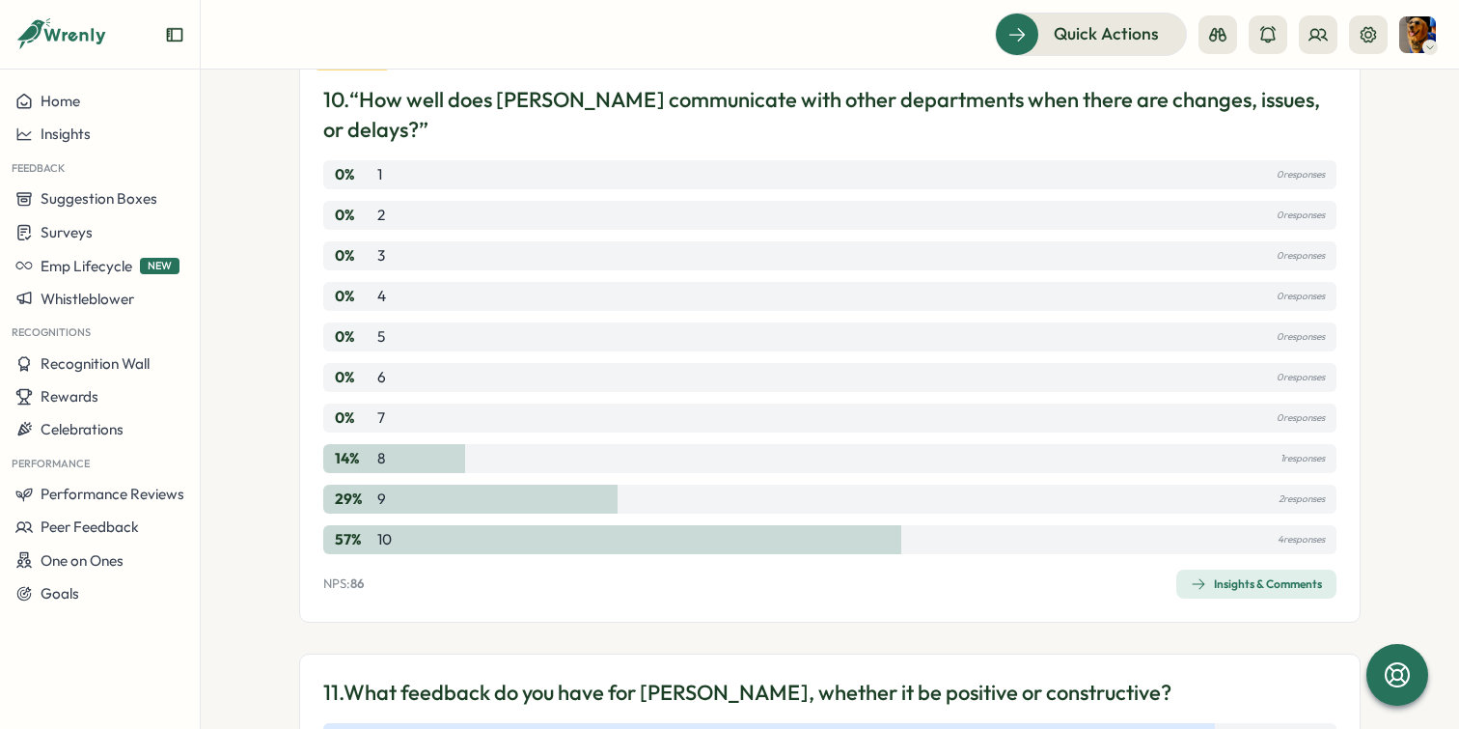
scroll to position [3829, 0]
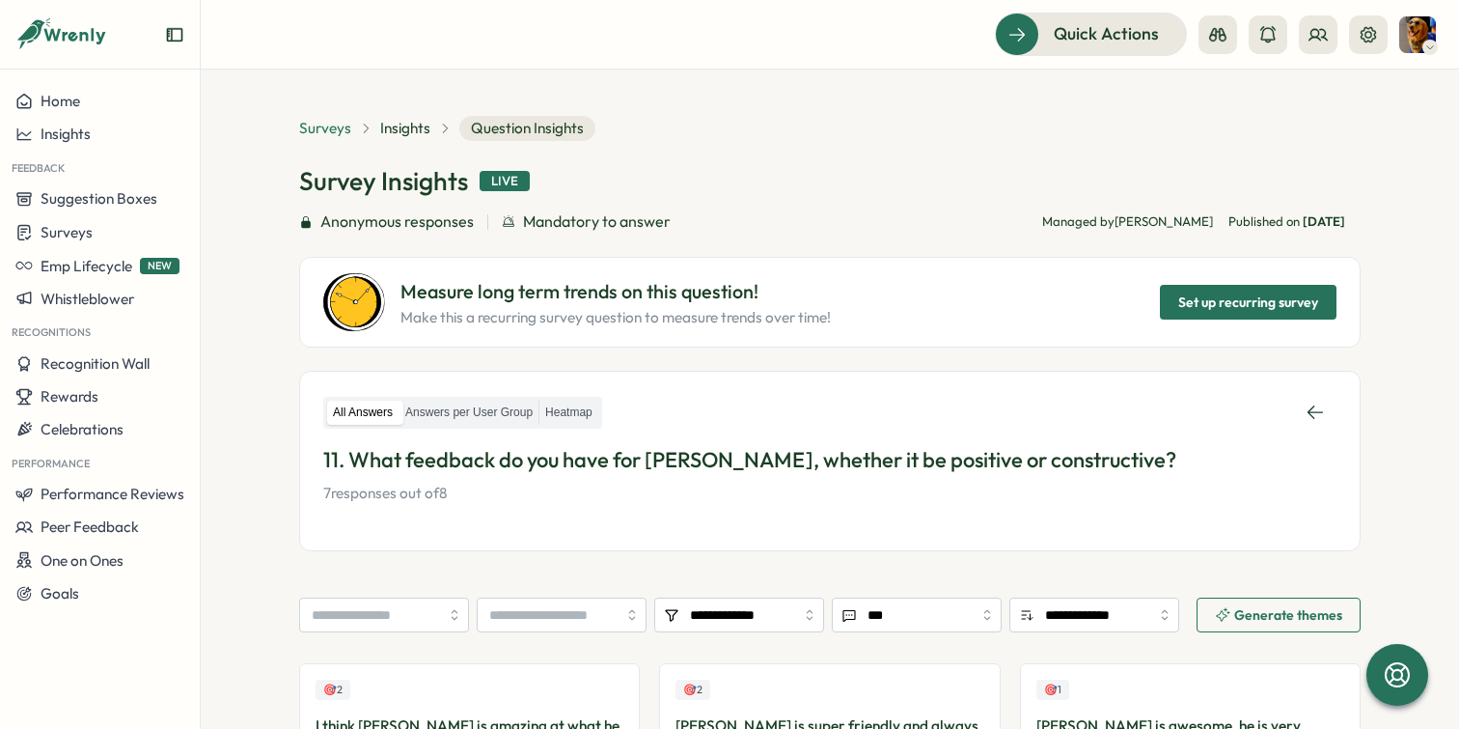
click at [316, 130] on span "Surveys" at bounding box center [325, 128] width 52 height 21
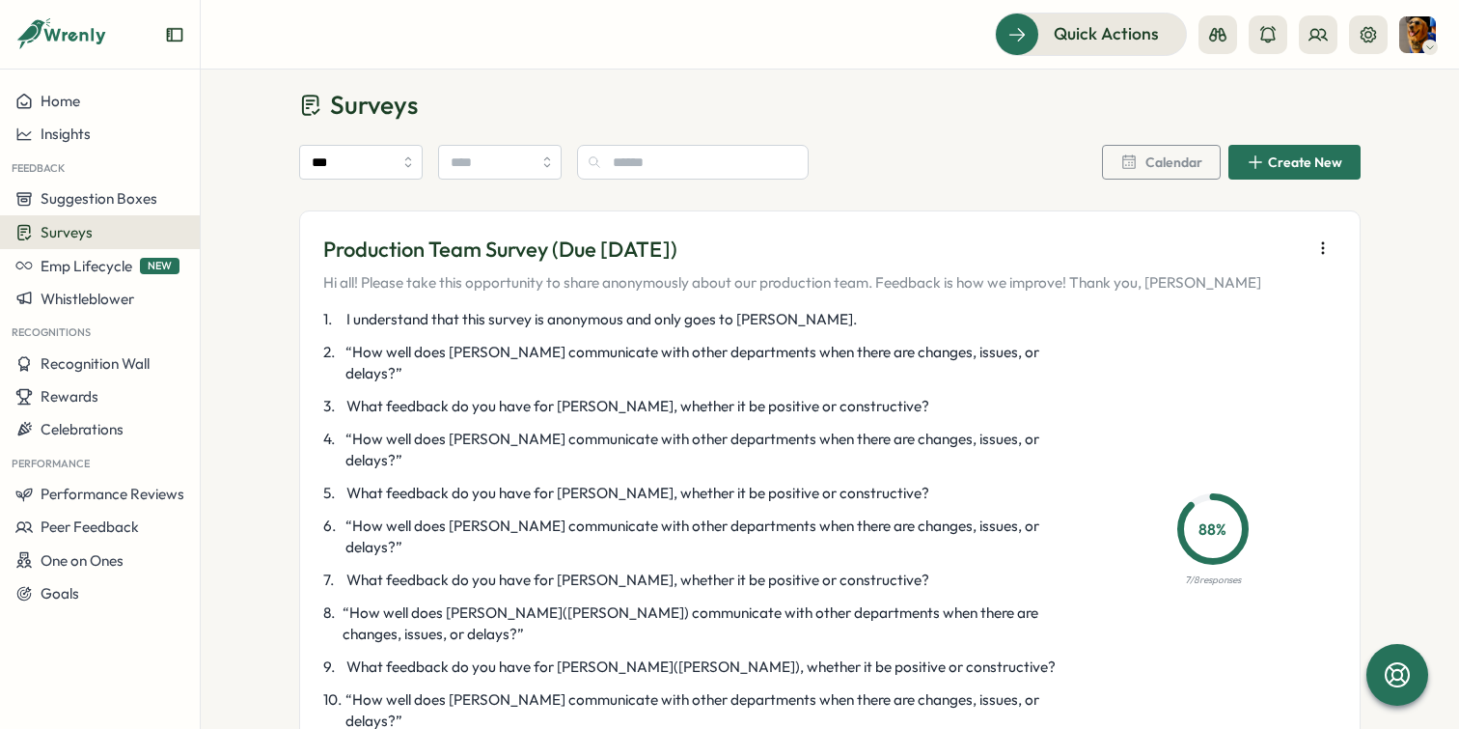
scroll to position [70, 0]
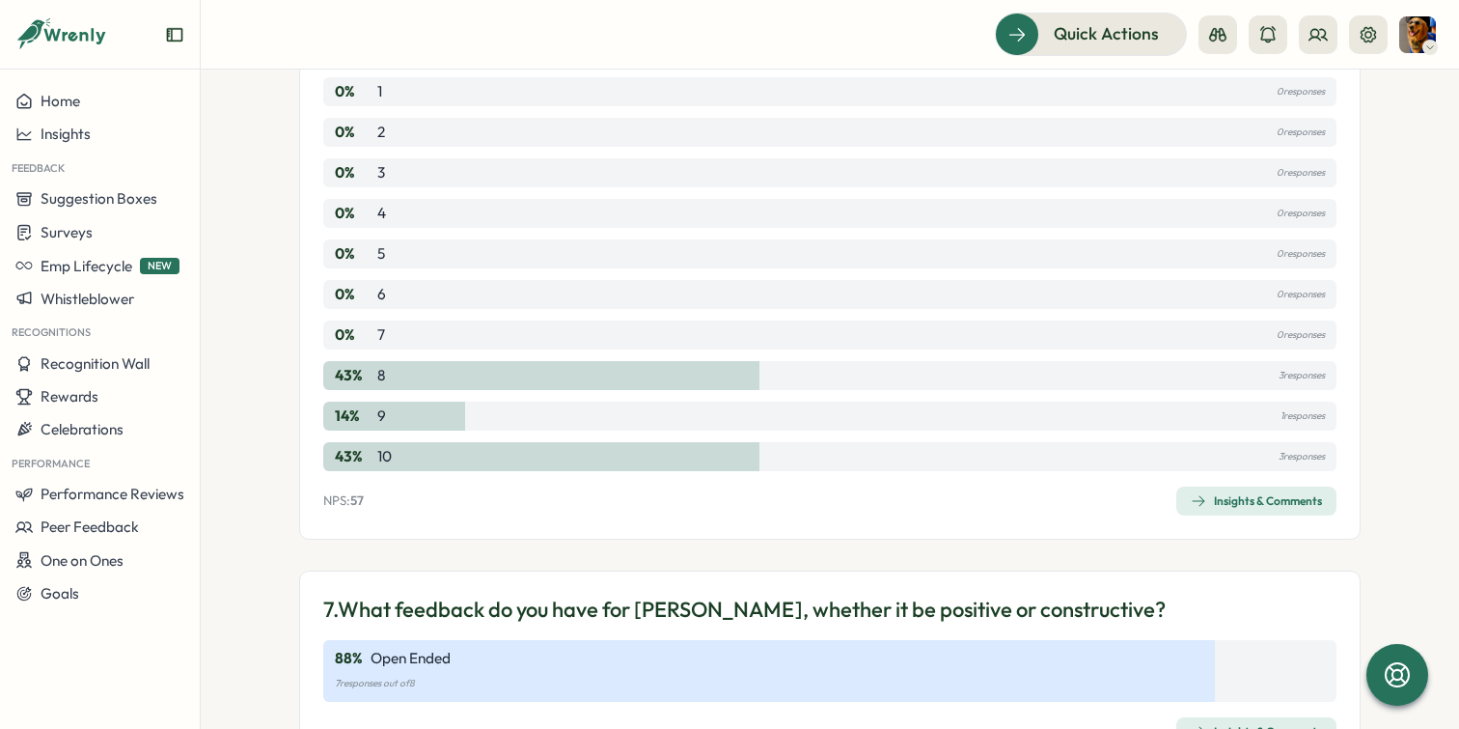
scroll to position [2282, 0]
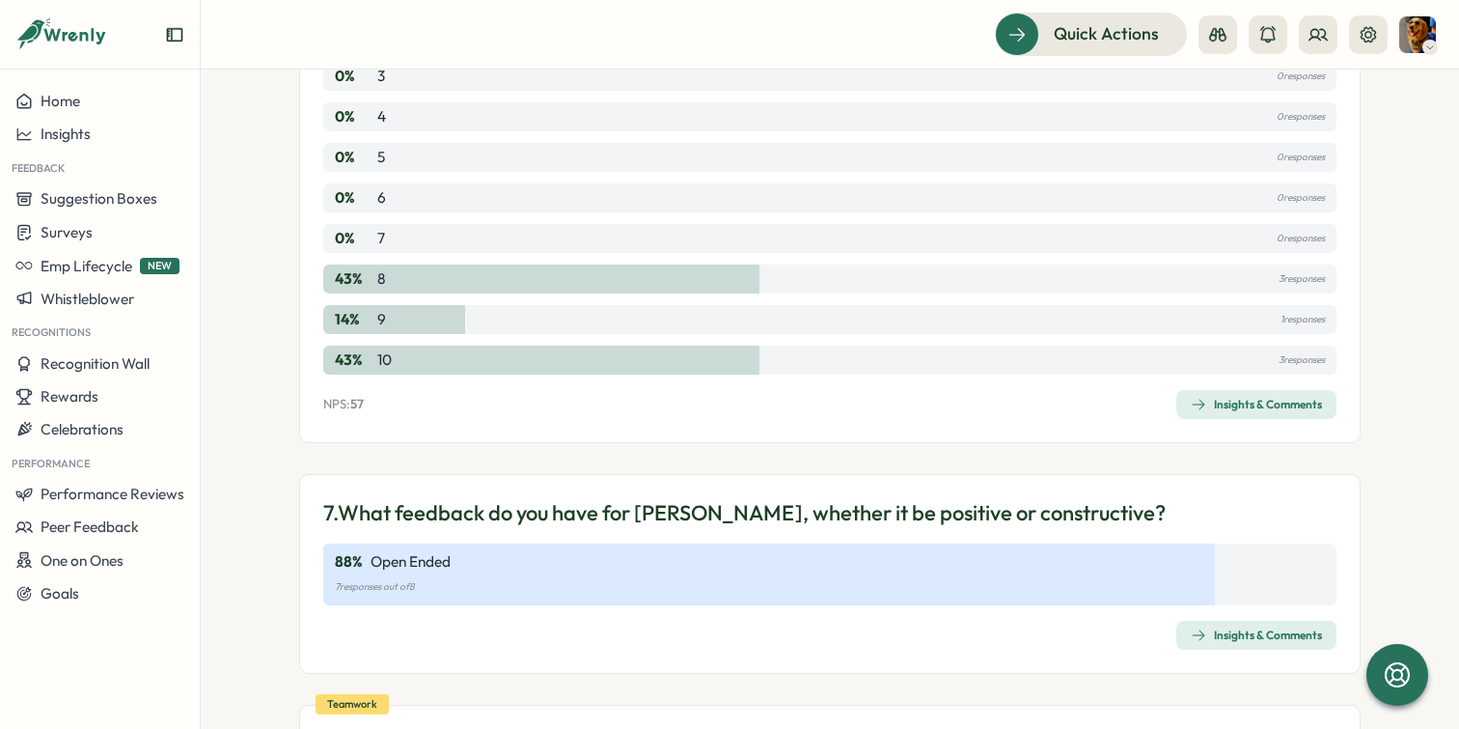
click at [1211, 627] on div "Insights & Comments" at bounding box center [1256, 634] width 131 height 15
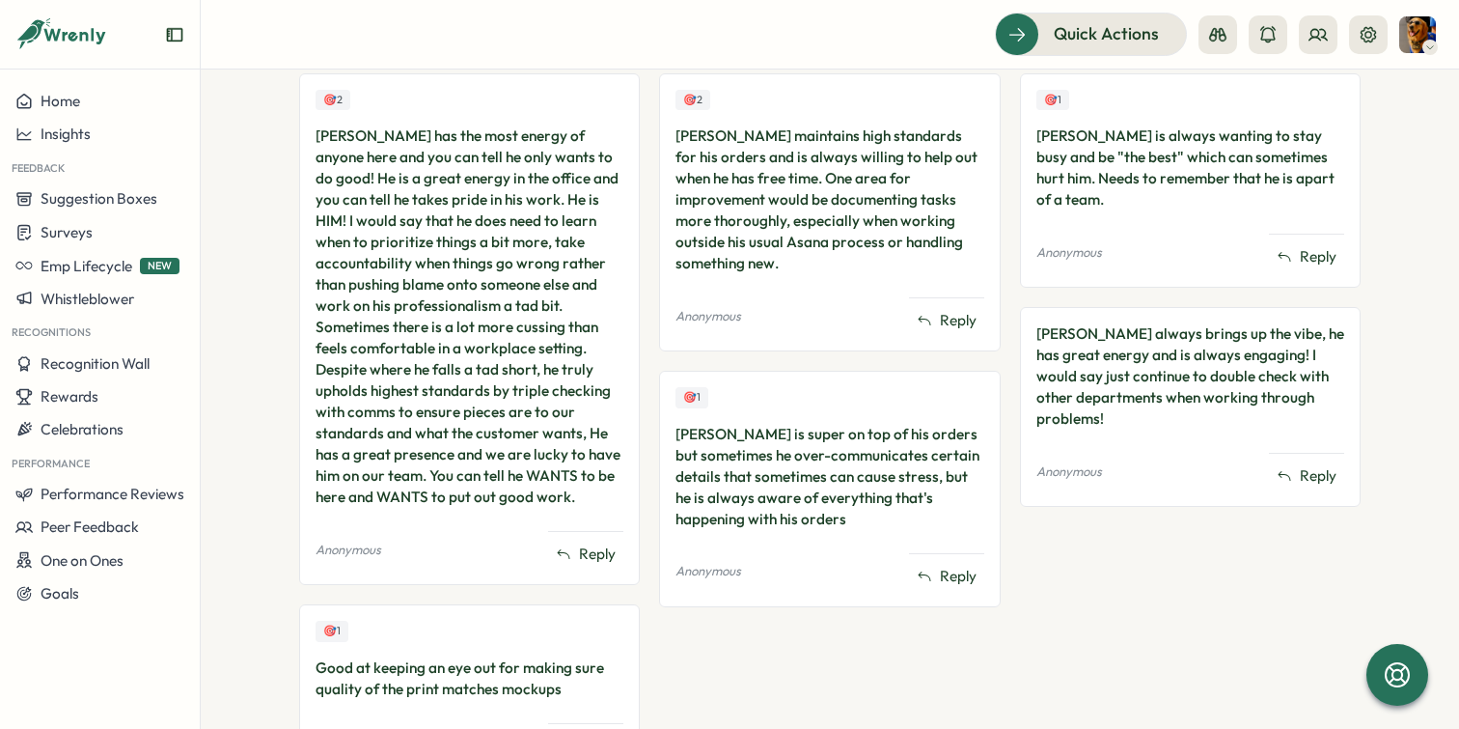
scroll to position [592, 0]
click at [1359, 314] on section "**********" at bounding box center [830, 398] width 1259 height 659
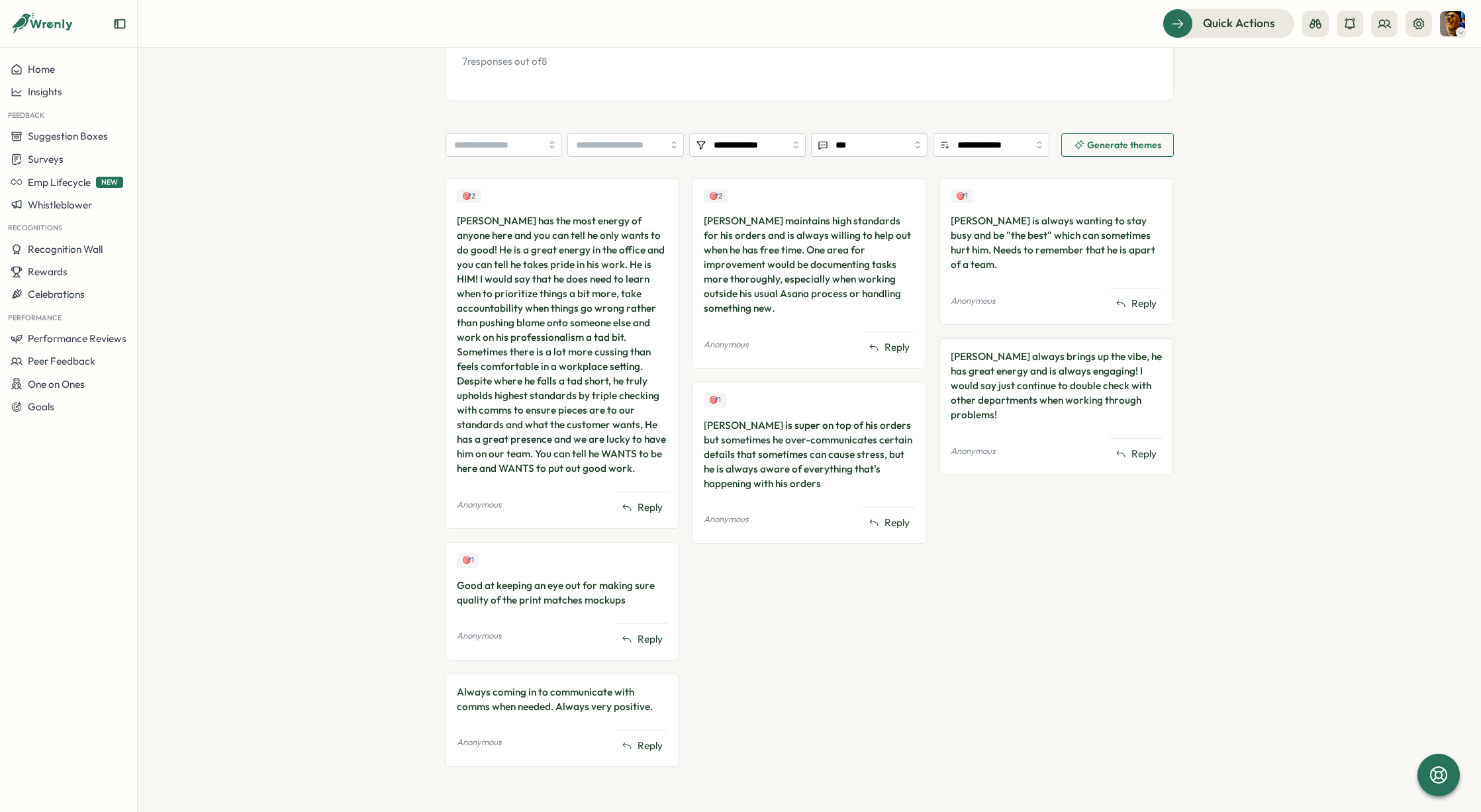
scroll to position [276, 0]
